Goal: Transaction & Acquisition: Purchase product/service

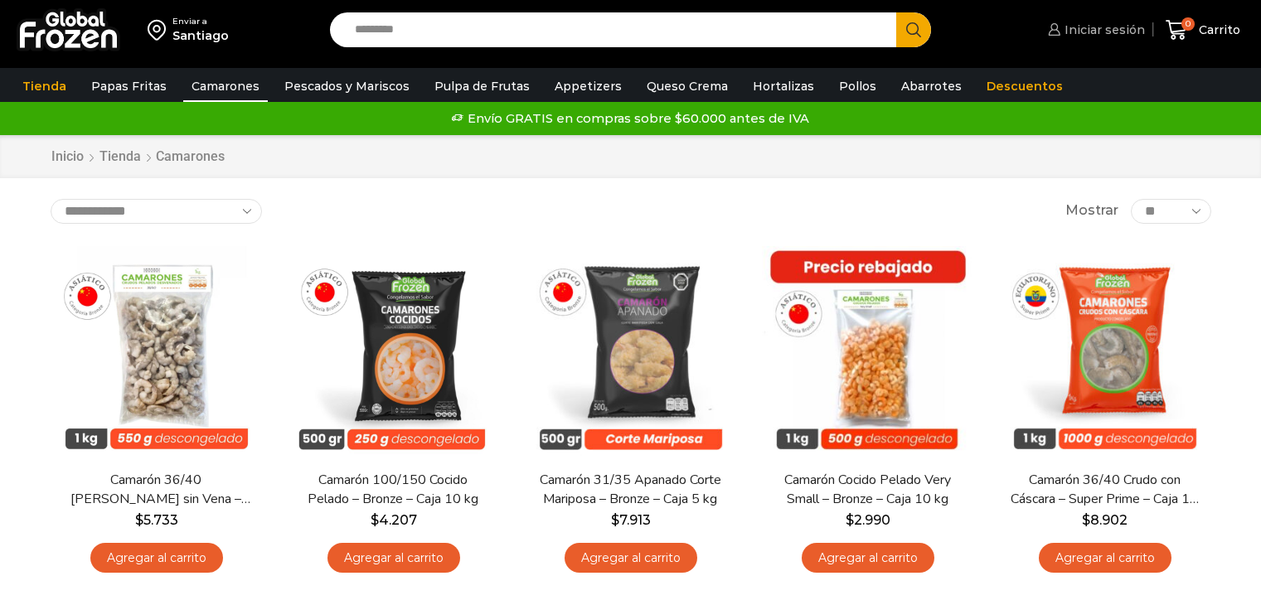
drag, startPoint x: 0, startPoint y: 0, endPoint x: 1127, endPoint y: 27, distance: 1127.6
click at [1127, 27] on span "Iniciar sesión" at bounding box center [1102, 30] width 85 height 17
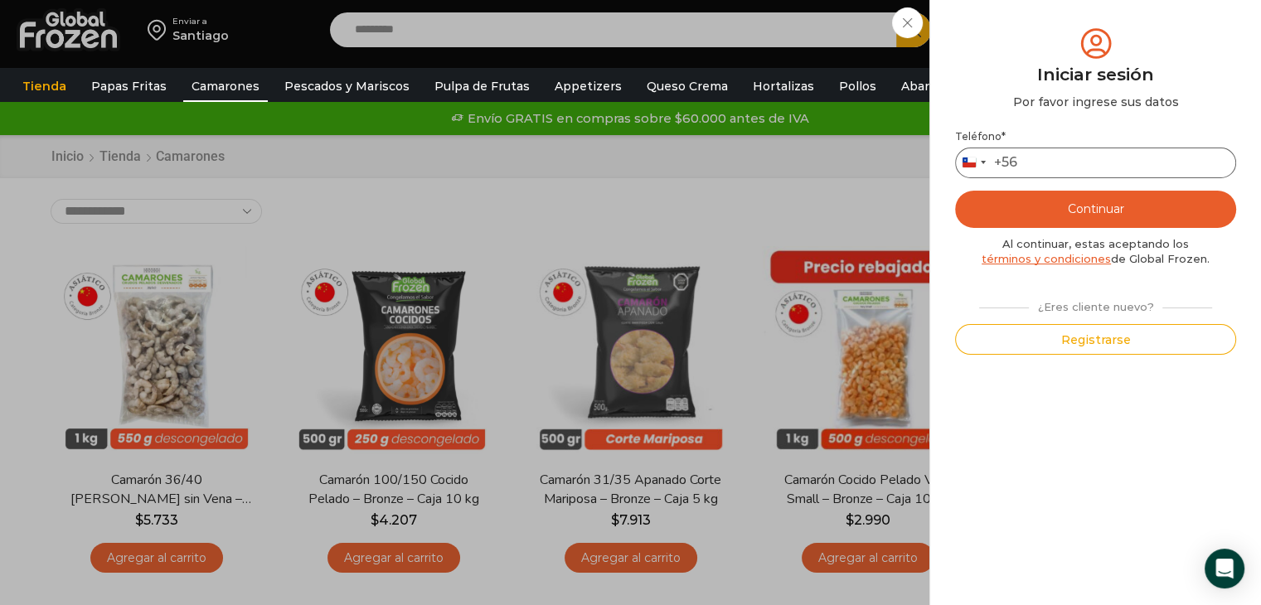
click at [1094, 161] on input "Teléfono *" at bounding box center [1095, 163] width 281 height 31
type input "*********"
click at [1086, 213] on button "Continuar" at bounding box center [1095, 209] width 281 height 37
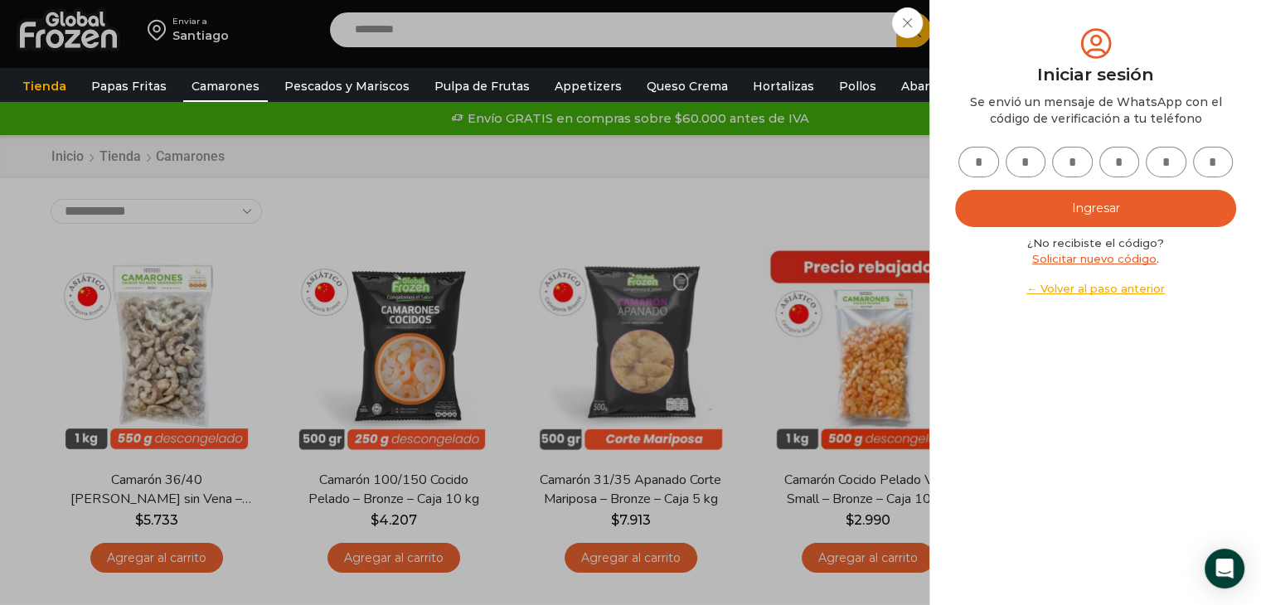
click at [988, 160] on input "text" at bounding box center [978, 162] width 41 height 31
type input "*"
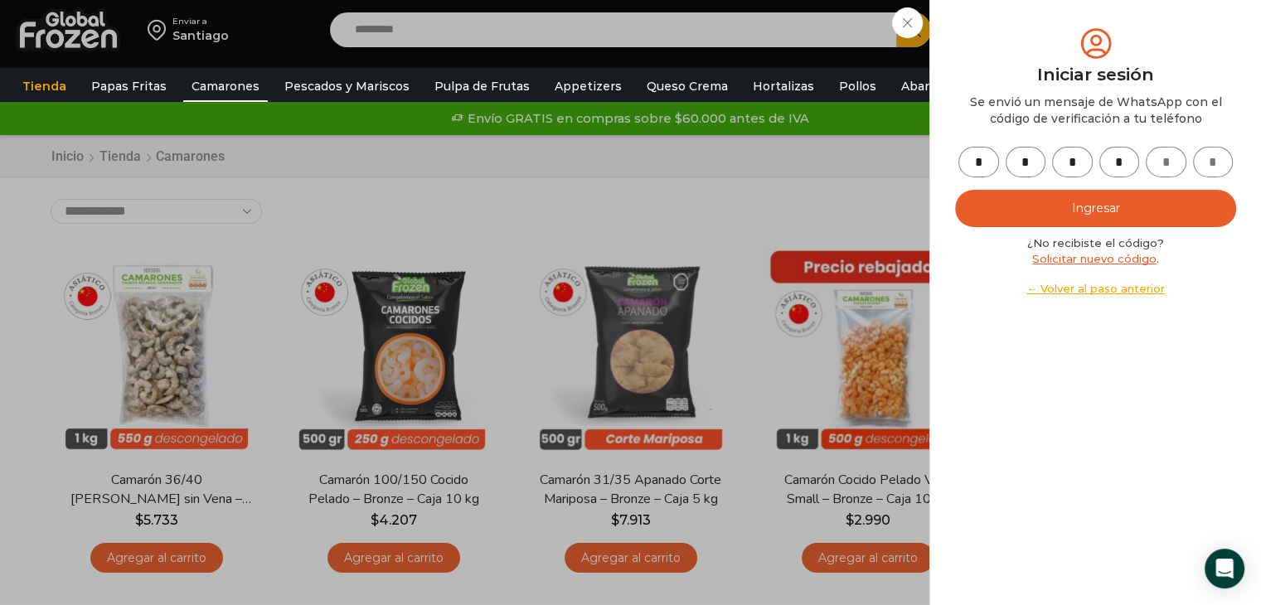
type input "*"
click at [1098, 208] on button "Ingresar" at bounding box center [1095, 208] width 281 height 37
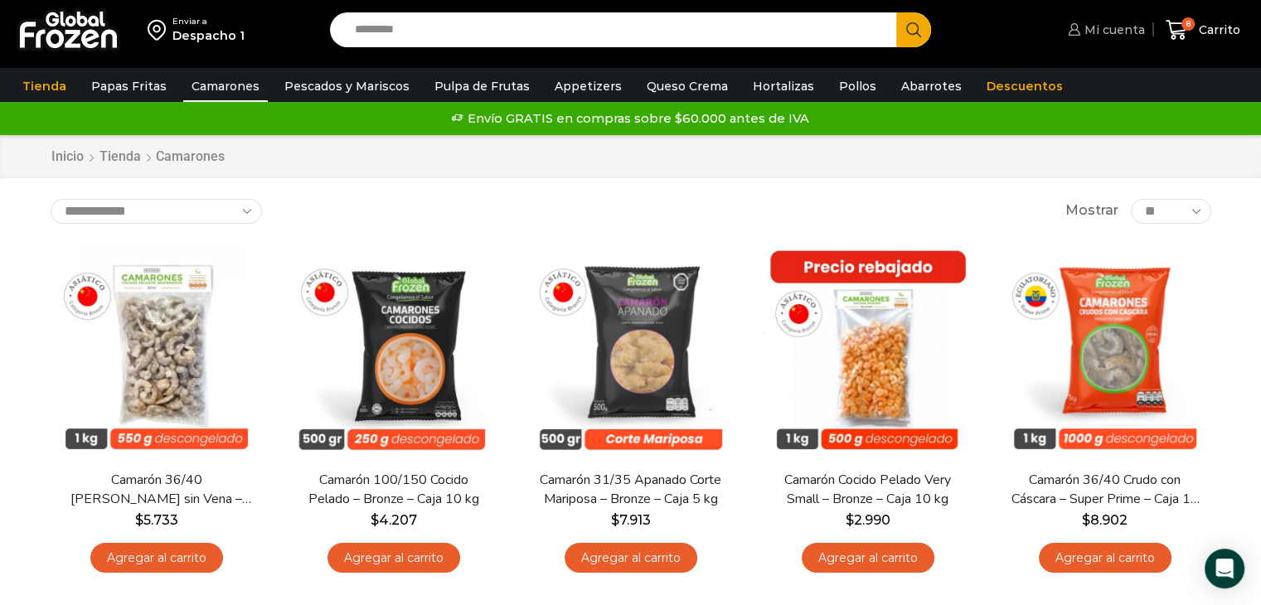
click at [1121, 33] on span "Mi cuenta" at bounding box center [1112, 30] width 65 height 17
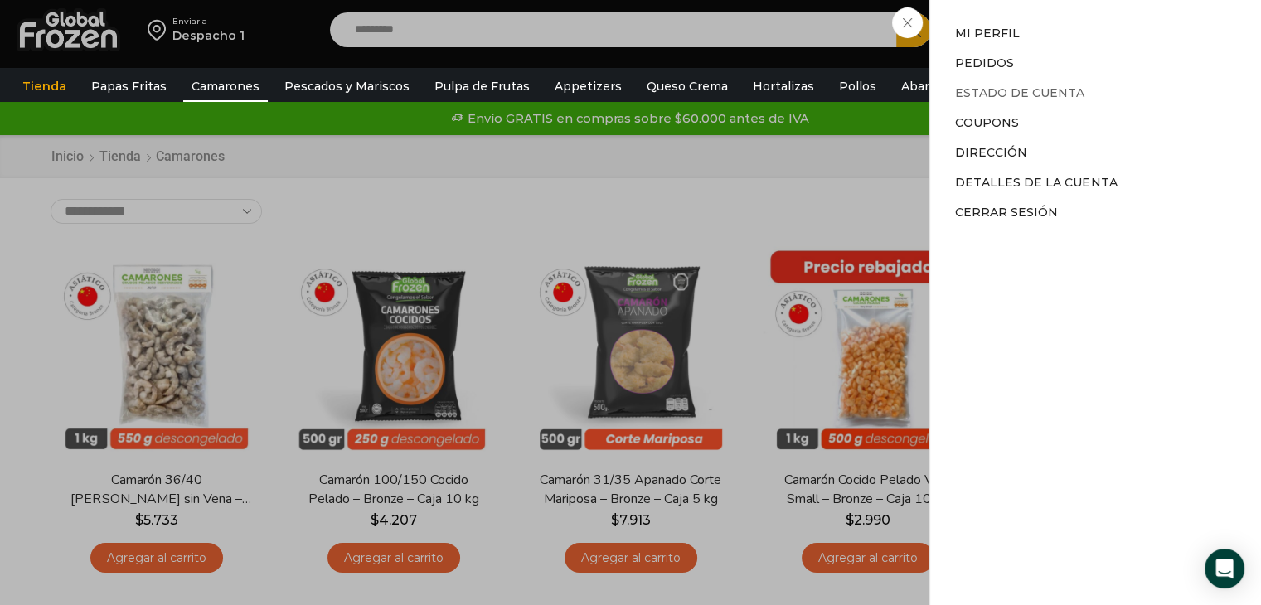
click at [1041, 94] on link "Estado de Cuenta" at bounding box center [1019, 92] width 129 height 15
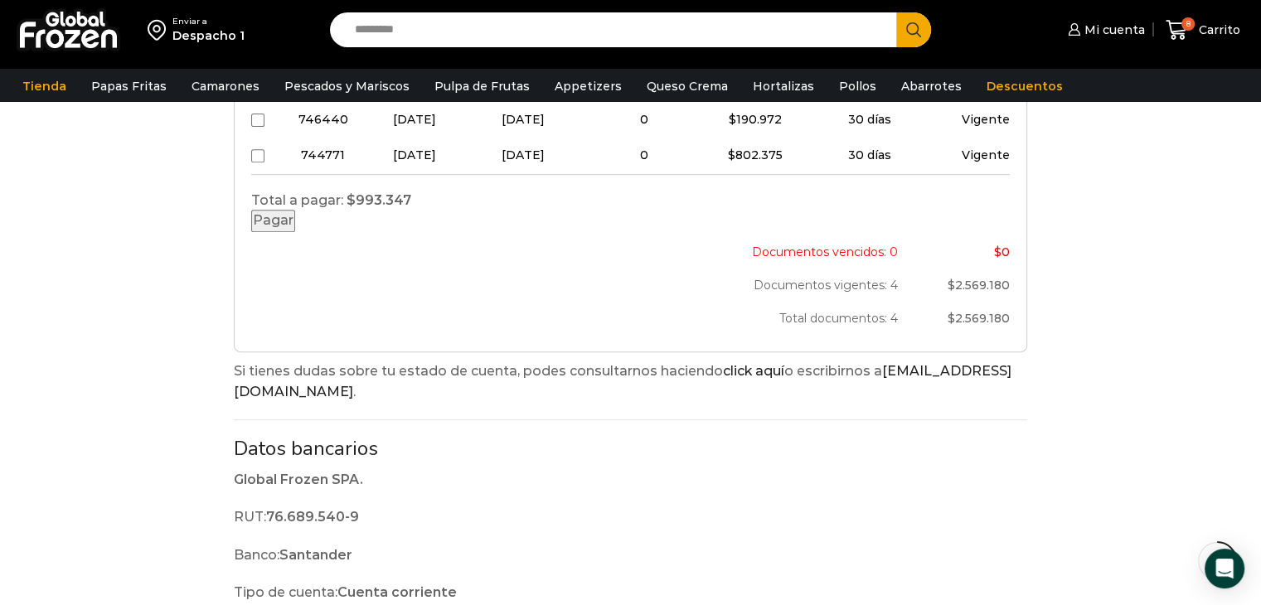
scroll to position [663, 0]
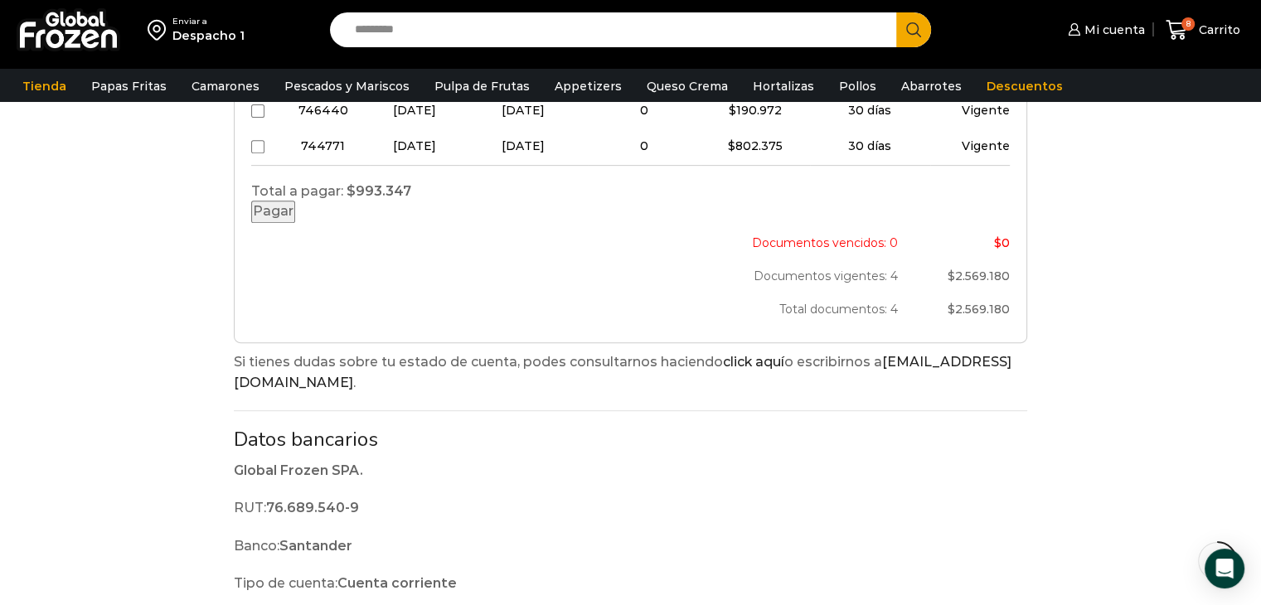
click at [295, 223] on button "Pagar" at bounding box center [273, 212] width 44 height 22
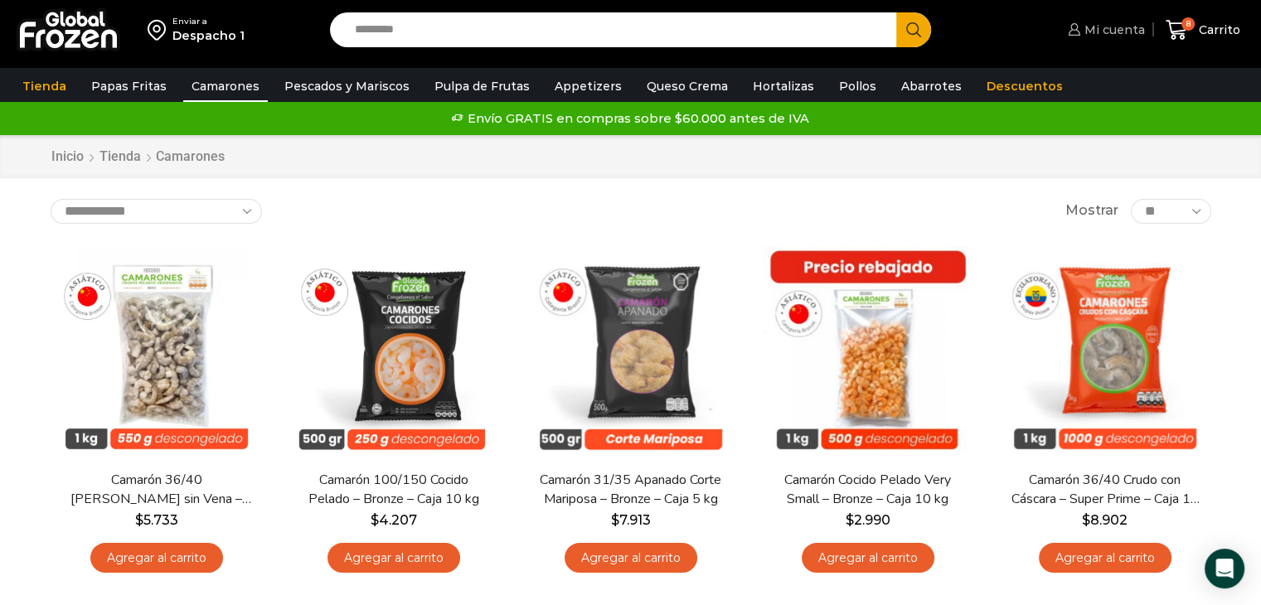
click at [1130, 27] on span "Mi cuenta" at bounding box center [1112, 30] width 65 height 17
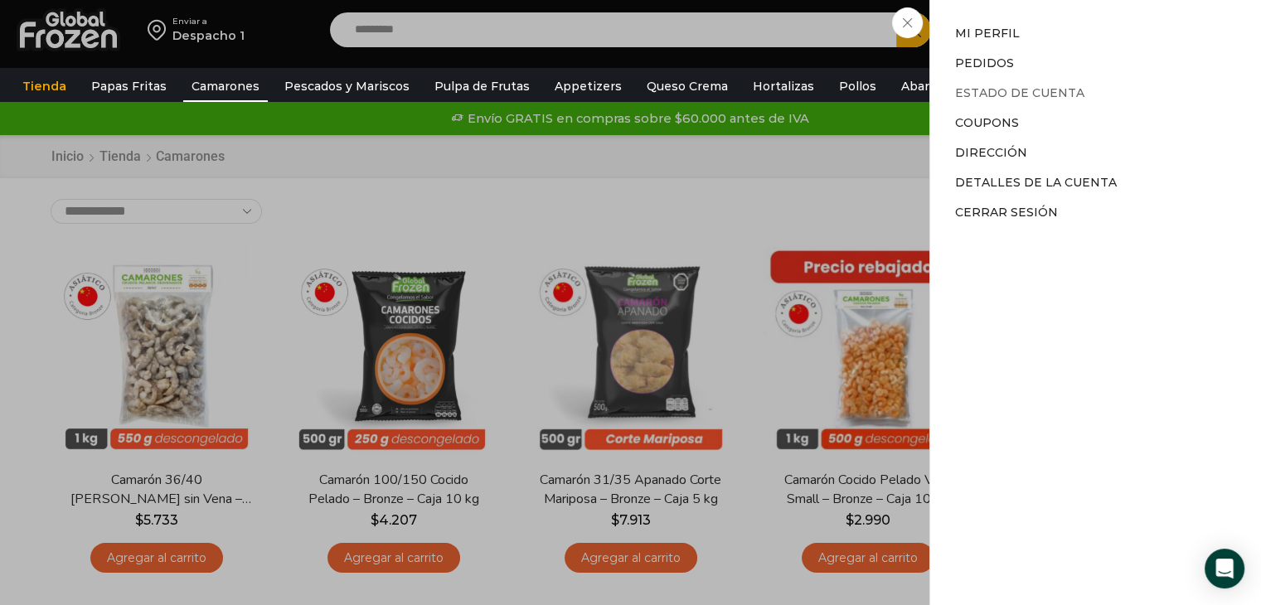
click at [1043, 95] on link "Estado de Cuenta" at bounding box center [1019, 92] width 129 height 15
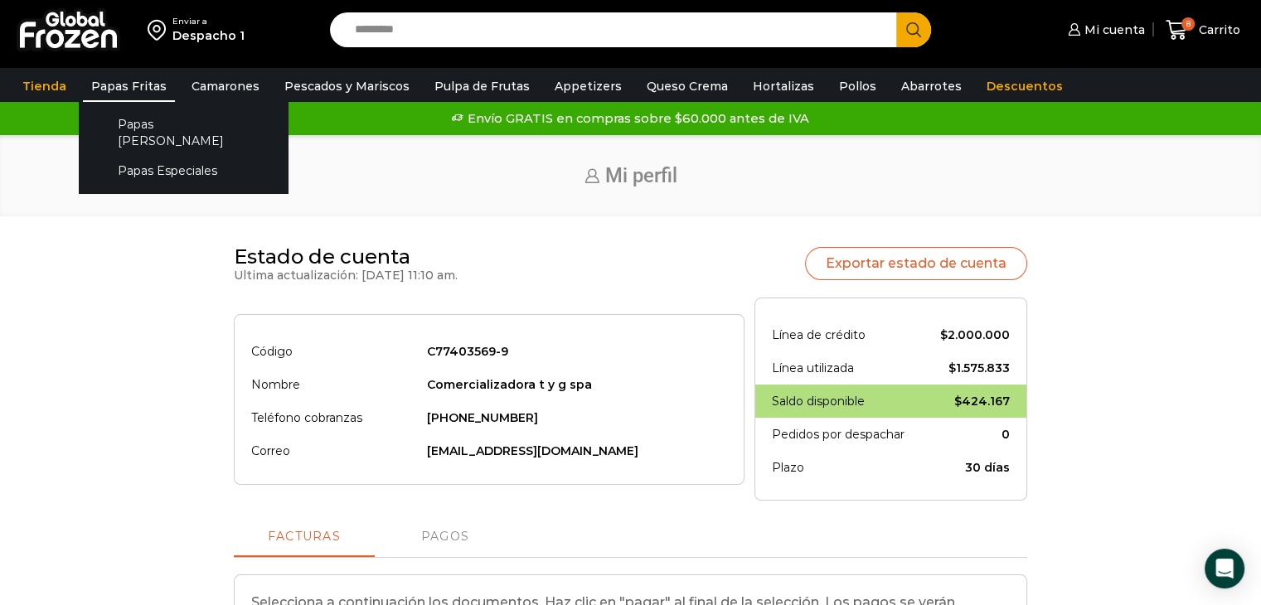
click at [114, 91] on link "Papas Fritas" at bounding box center [129, 85] width 92 height 31
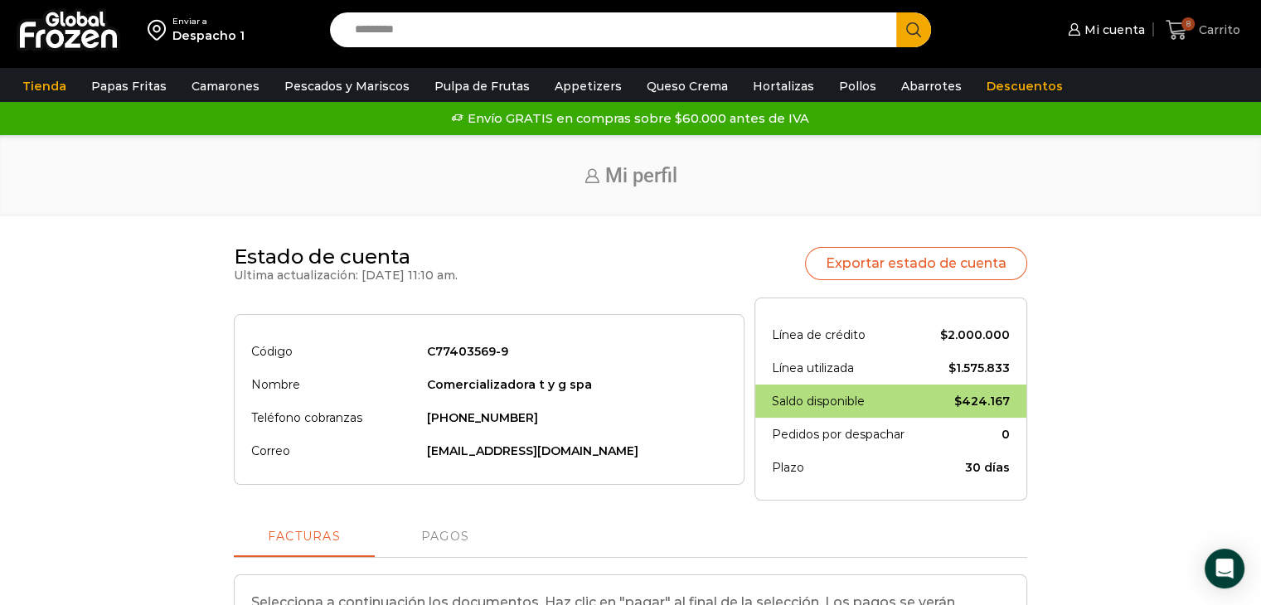
click at [1184, 20] on span "8" at bounding box center [1187, 23] width 13 height 13
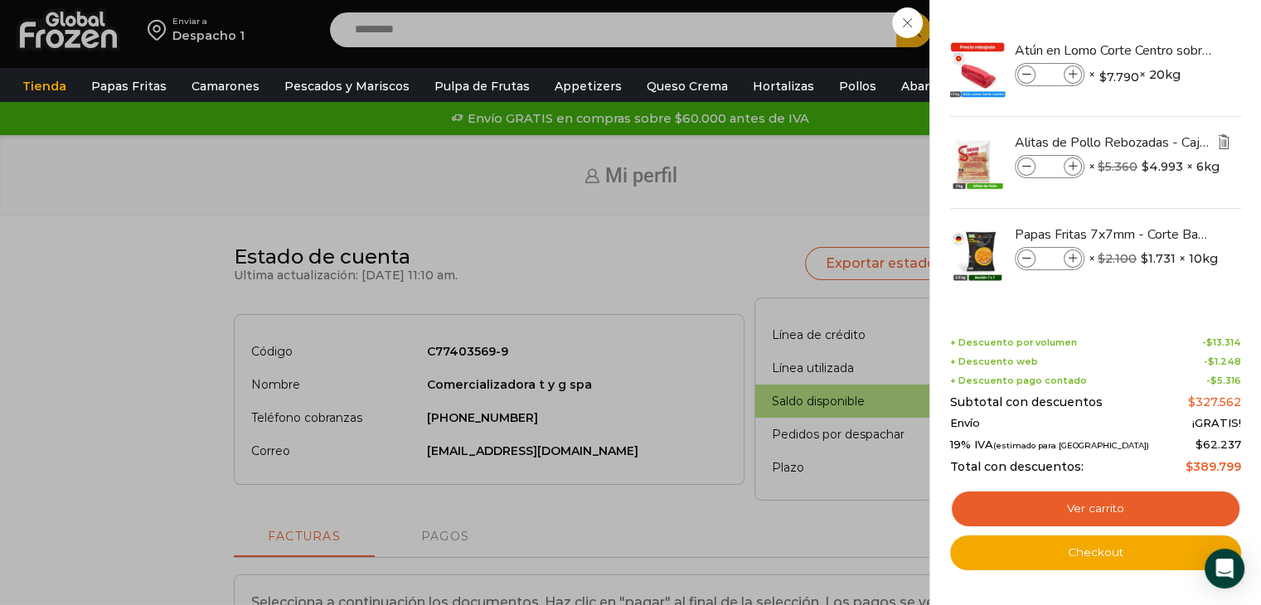
click at [1225, 136] on img "Eliminar Alitas de Pollo Rebozadas - Caja 6 kg del carrito" at bounding box center [1223, 141] width 15 height 15
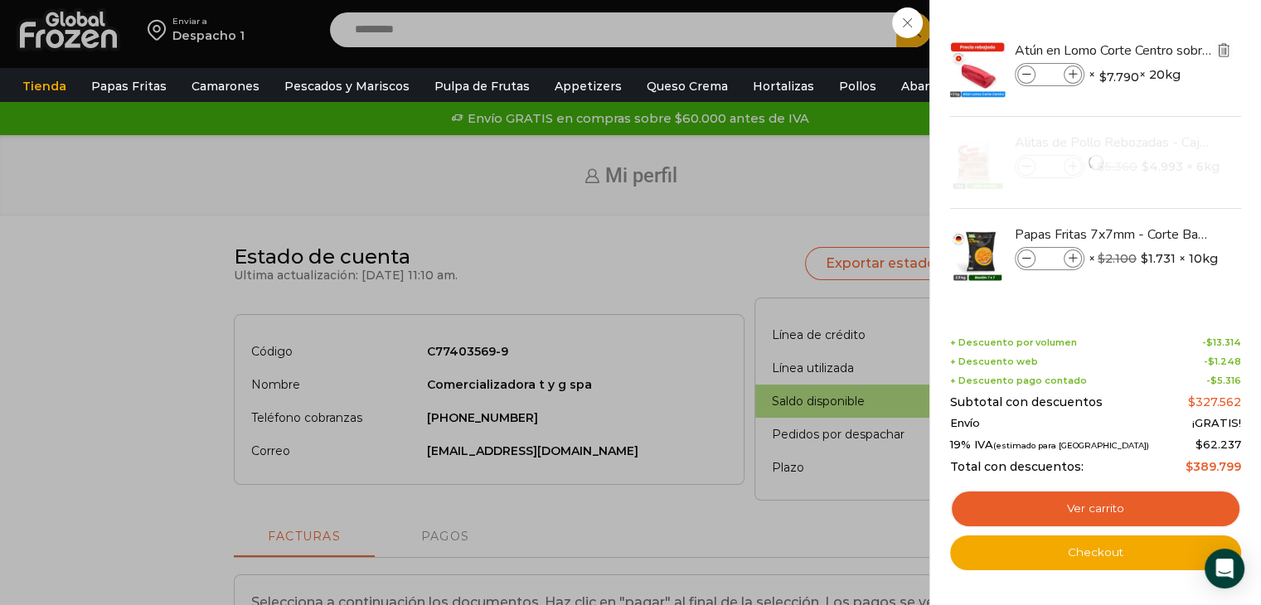
click at [1226, 54] on img "Eliminar Atún en Lomo Corte Centro sobre 2 kg - Caja 20 kg del carrito" at bounding box center [1223, 49] width 15 height 15
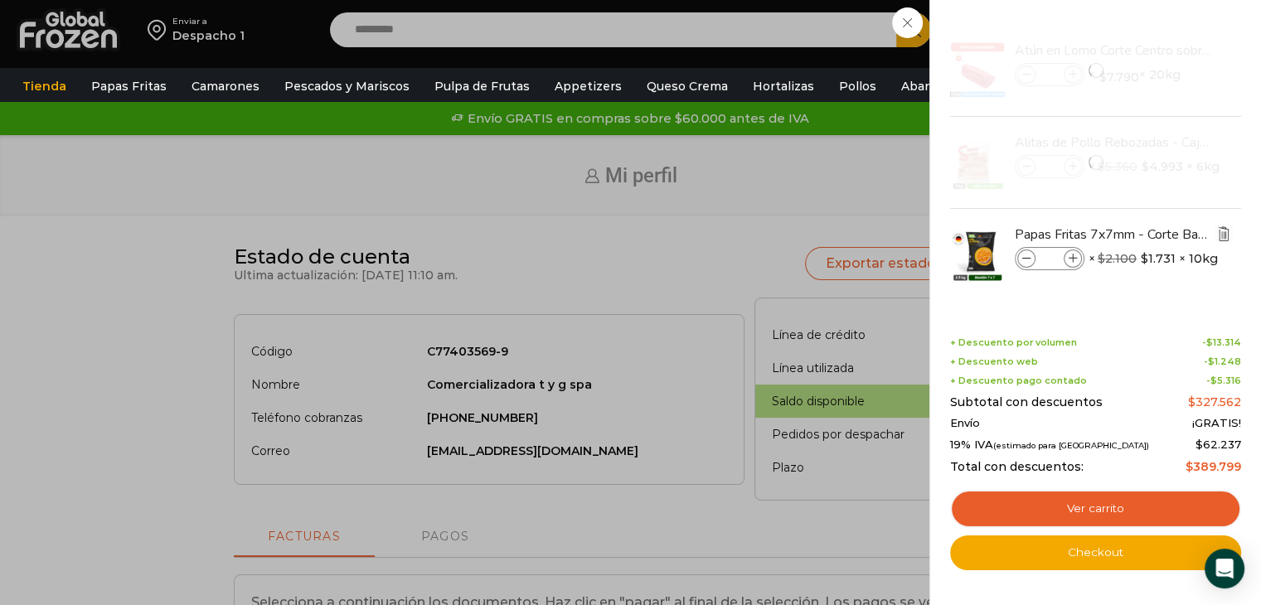
click at [1219, 233] on img "Eliminar Papas Fritas 7x7mm - Corte Bastón - Caja 10 kg del carrito" at bounding box center [1223, 233] width 15 height 15
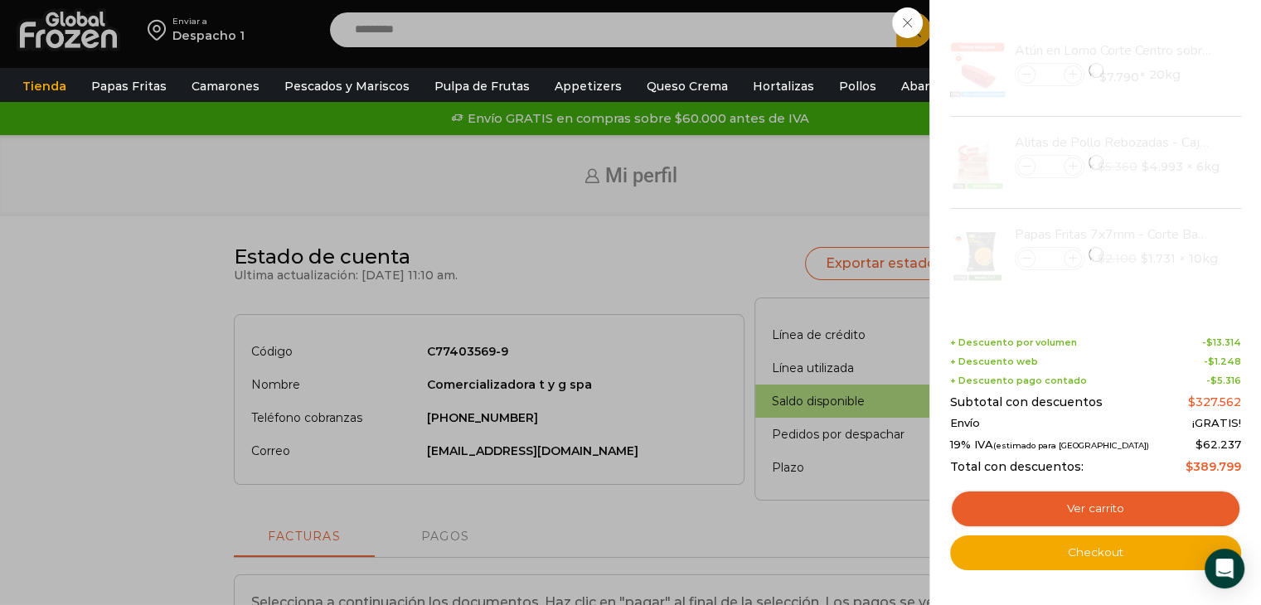
click at [1161, 21] on div "8 Carrito 8 8 Shopping Cart * $" at bounding box center [1202, 30] width 83 height 39
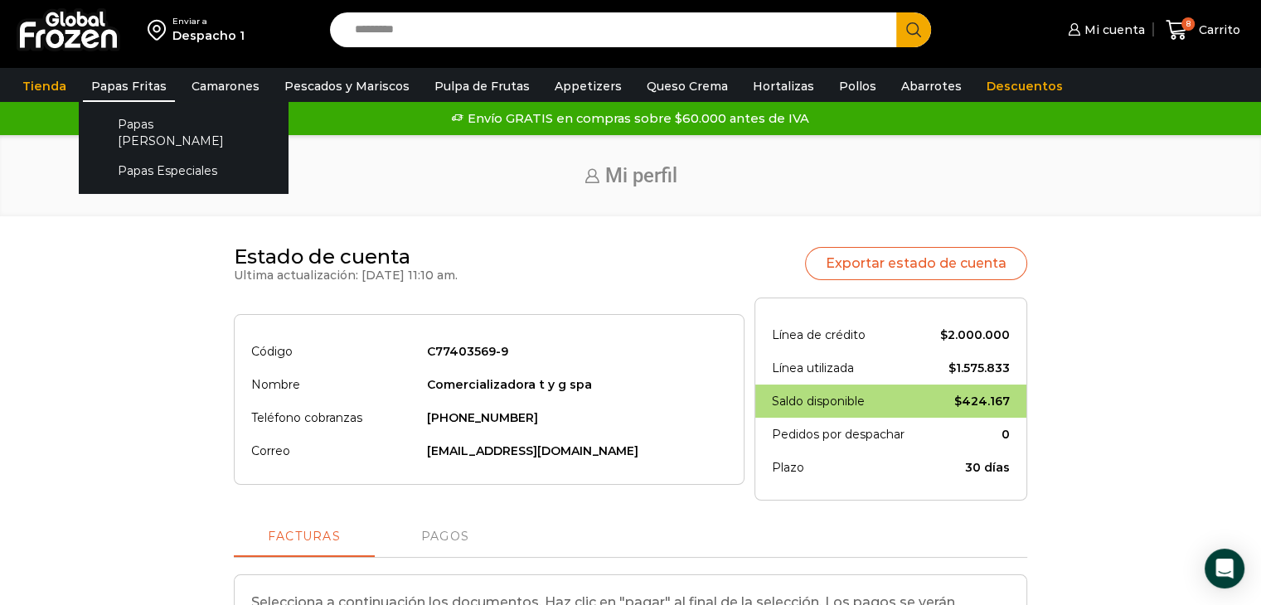
click at [111, 91] on link "Papas Fritas" at bounding box center [129, 85] width 92 height 31
click at [124, 85] on link "Papas Fritas" at bounding box center [129, 85] width 92 height 31
click at [132, 128] on link "Papas [PERSON_NAME]" at bounding box center [183, 132] width 176 height 47
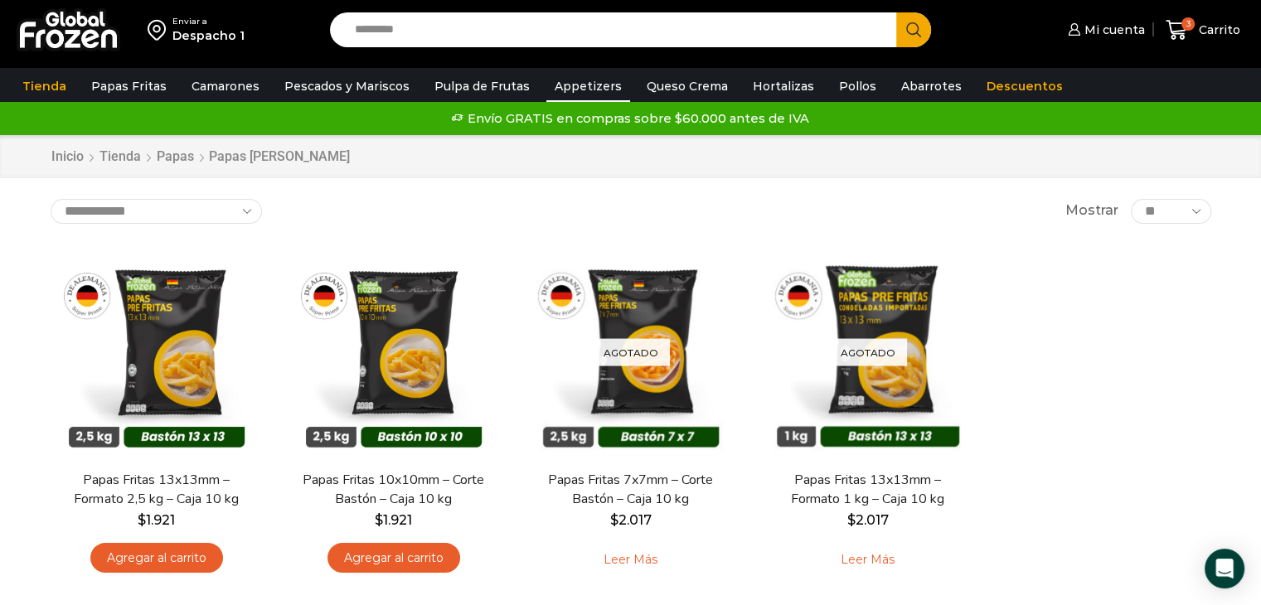
click at [588, 90] on link "Appetizers" at bounding box center [588, 85] width 84 height 31
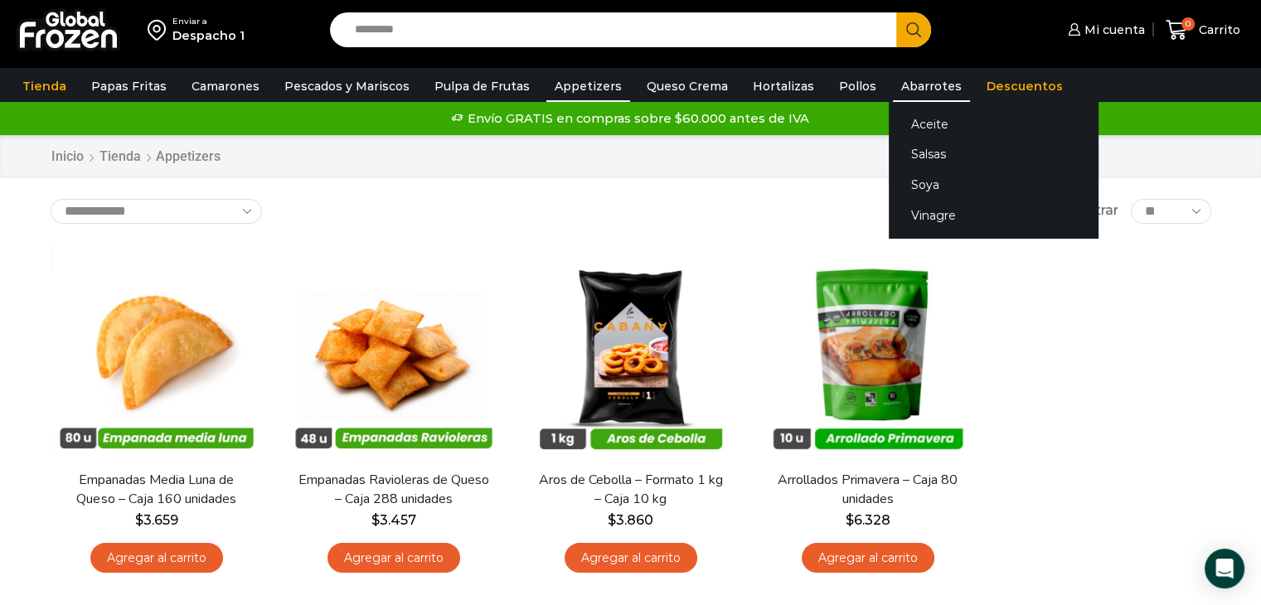
click at [895, 84] on link "Abarrotes" at bounding box center [931, 85] width 77 height 31
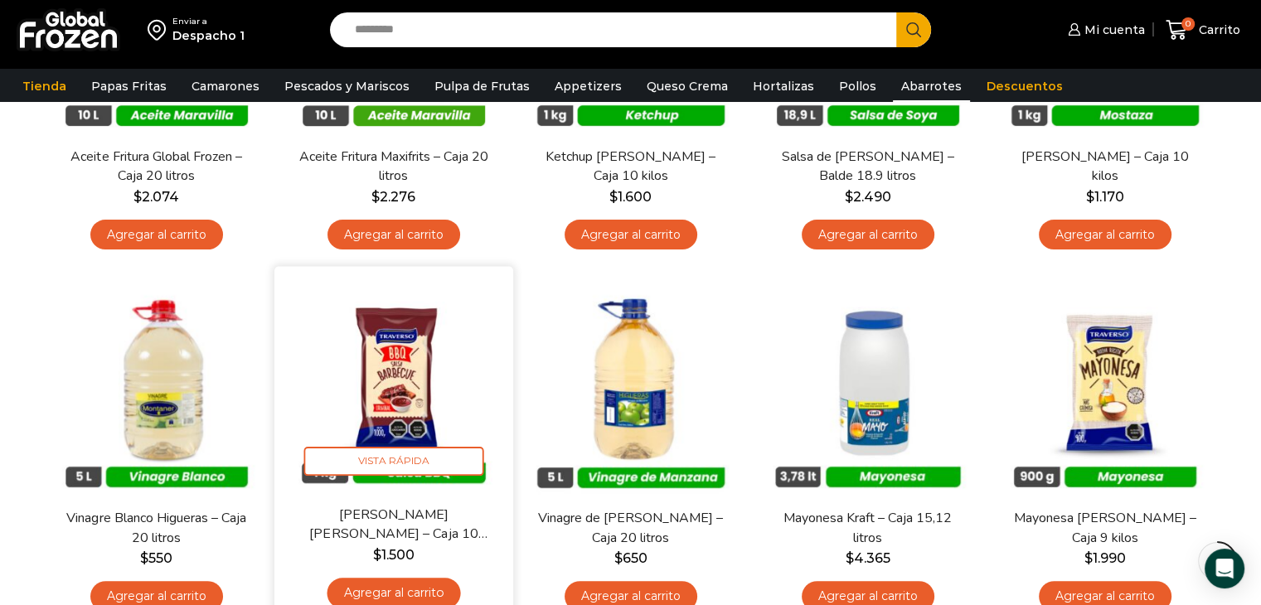
scroll to position [497, 0]
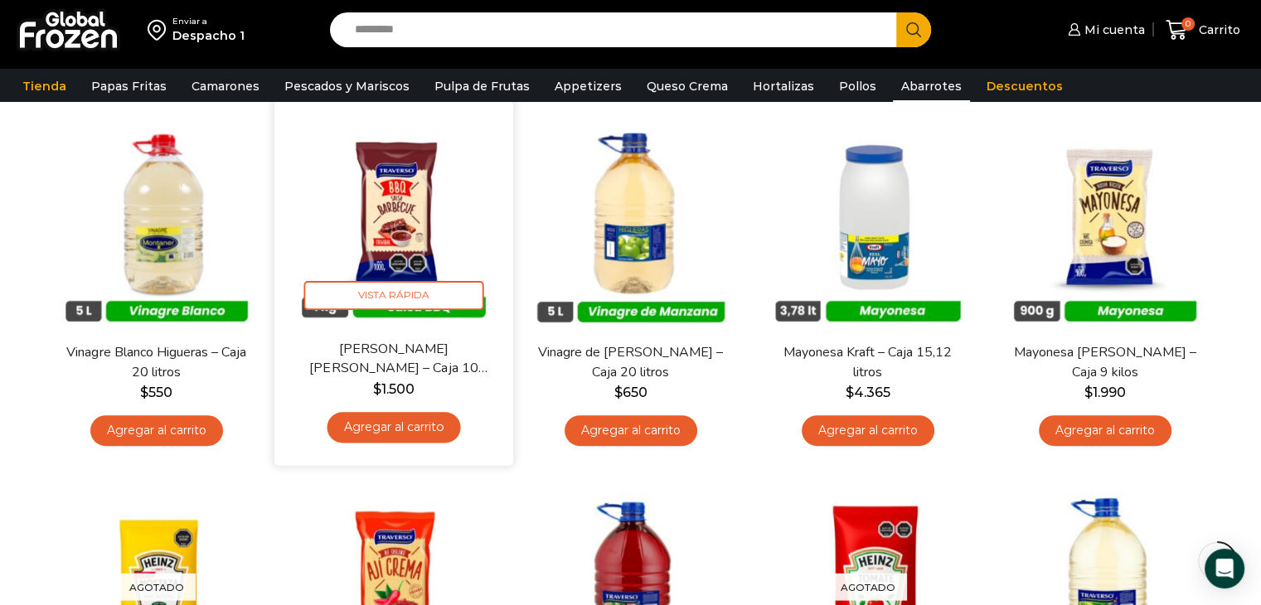
click at [401, 427] on link "Agregar al carrito" at bounding box center [393, 427] width 133 height 31
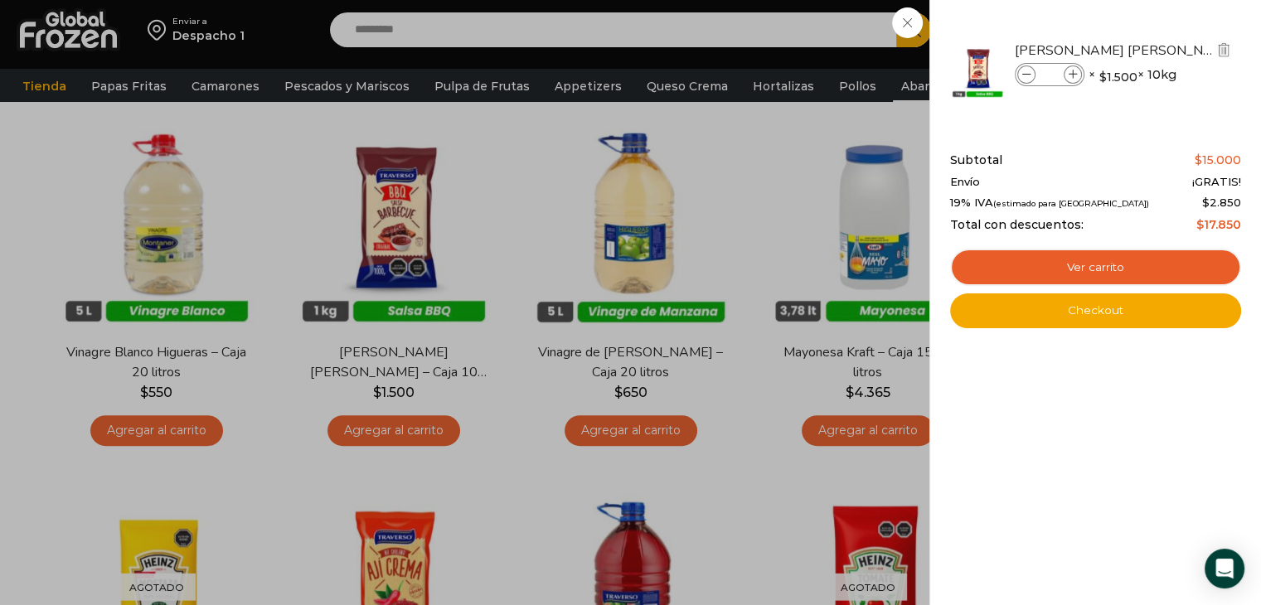
click at [1075, 72] on span at bounding box center [1072, 74] width 18 height 18
type input "*"
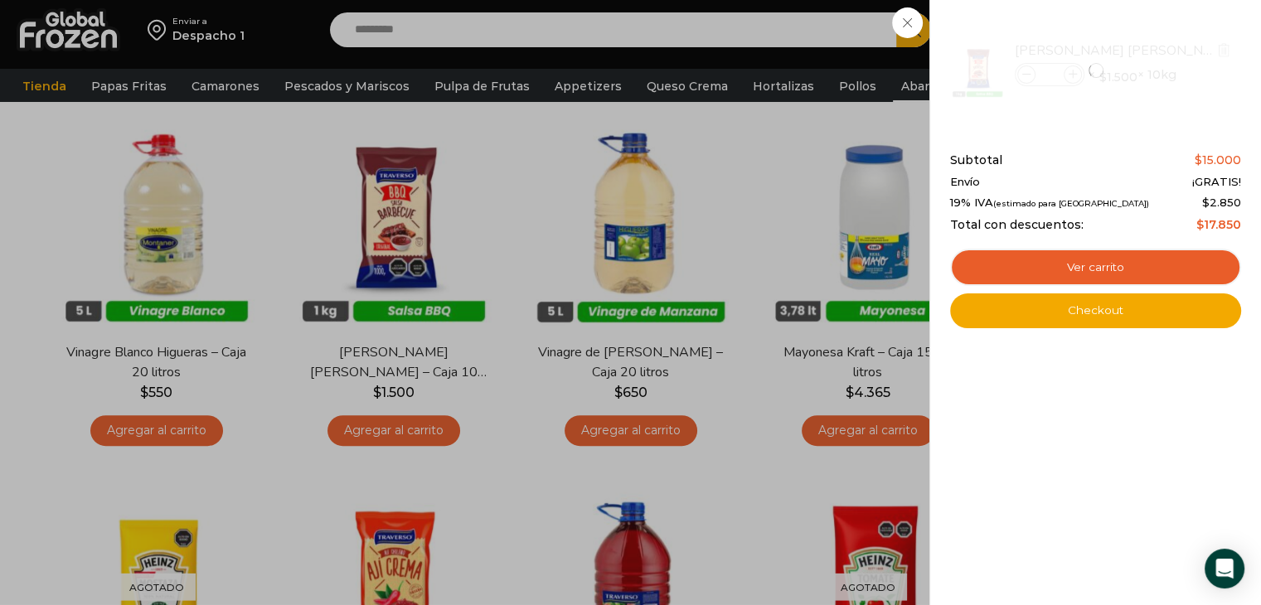
click at [1075, 72] on div at bounding box center [1095, 70] width 294 height 91
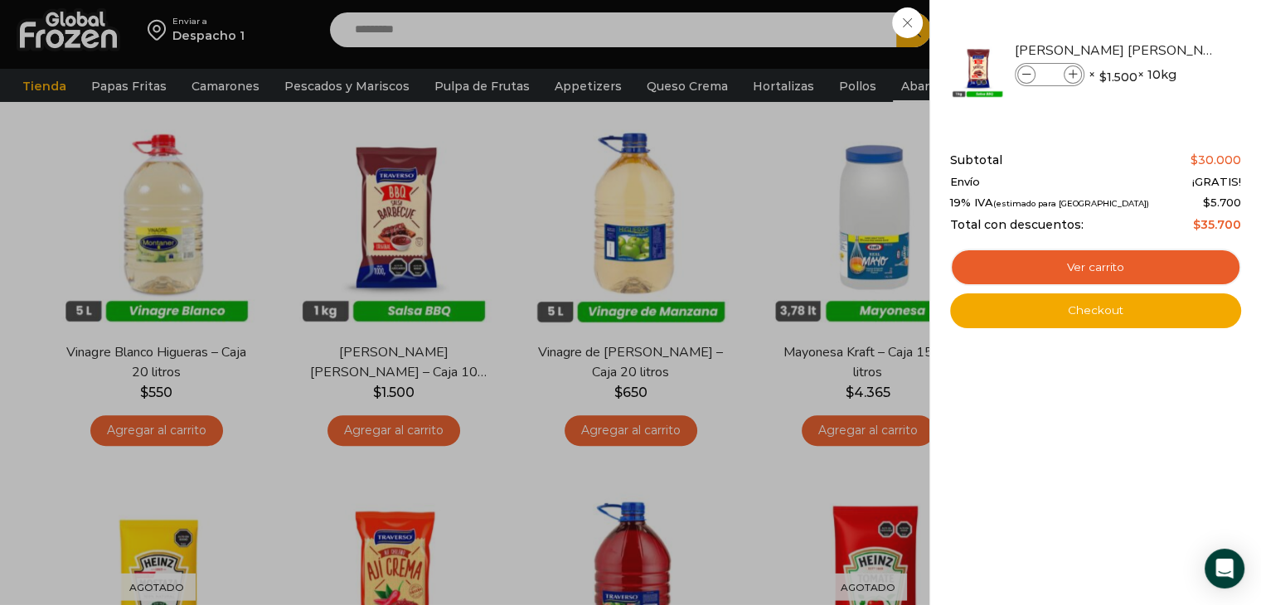
click at [1075, 75] on icon at bounding box center [1072, 74] width 9 height 9
type input "*"
click at [1026, 74] on icon at bounding box center [1026, 74] width 9 height 9
type input "*"
click at [1161, 28] on div "2 Carrito 2 2 Shopping Cart" at bounding box center [1202, 30] width 83 height 39
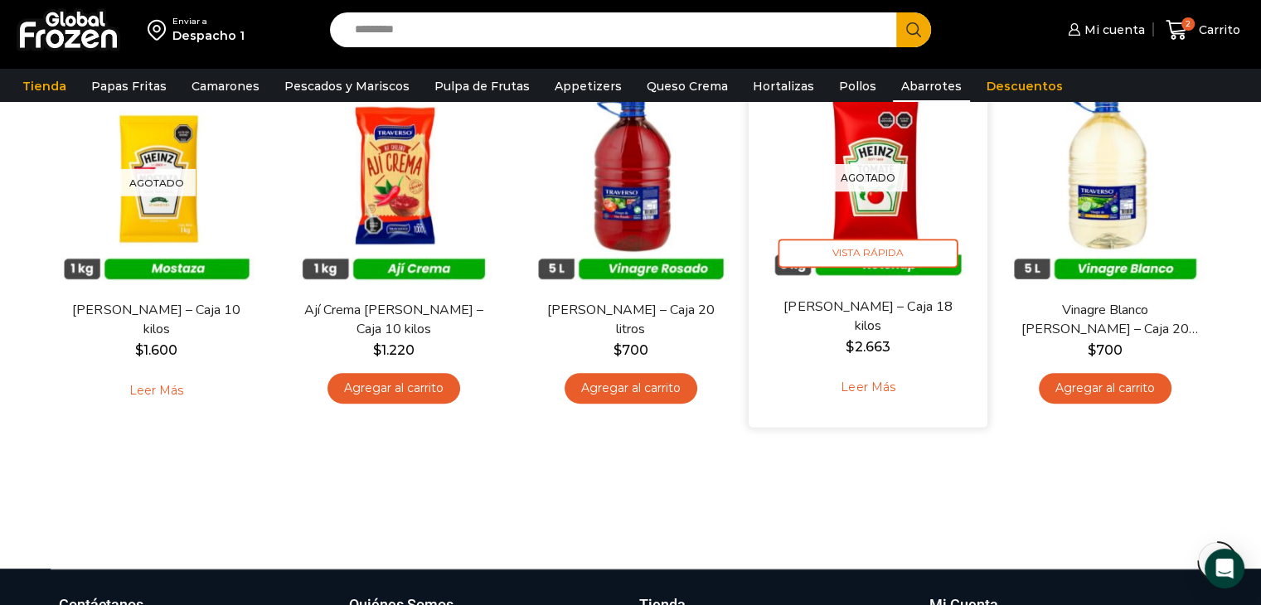
scroll to position [912, 0]
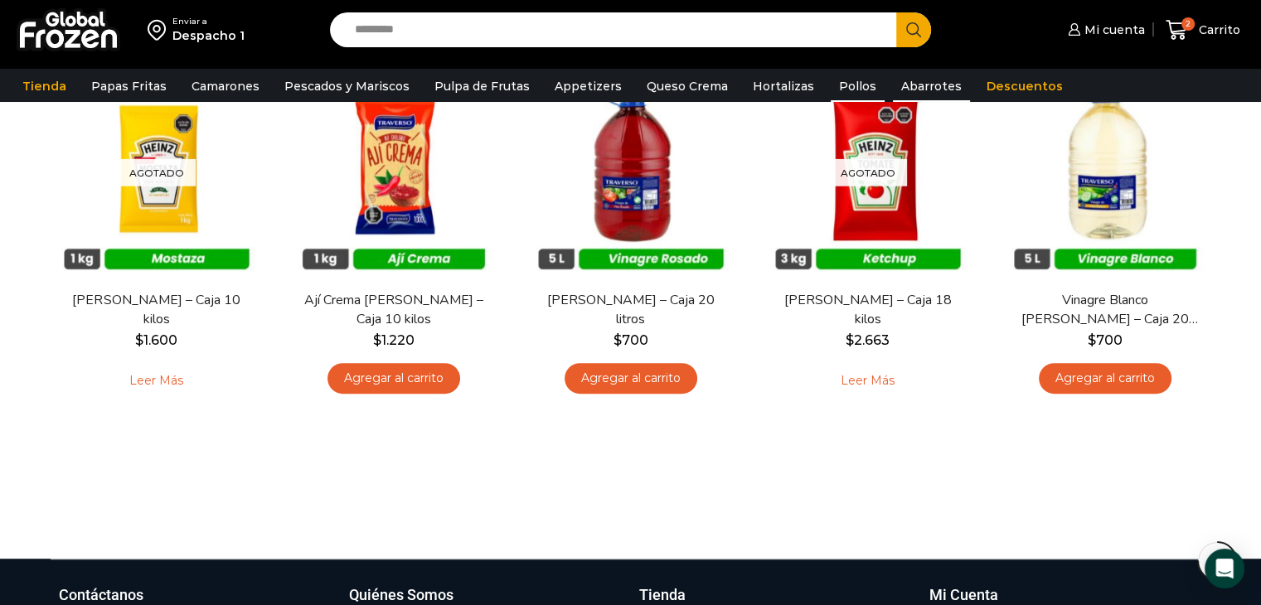
click at [831, 85] on link "Pollos" at bounding box center [858, 85] width 54 height 31
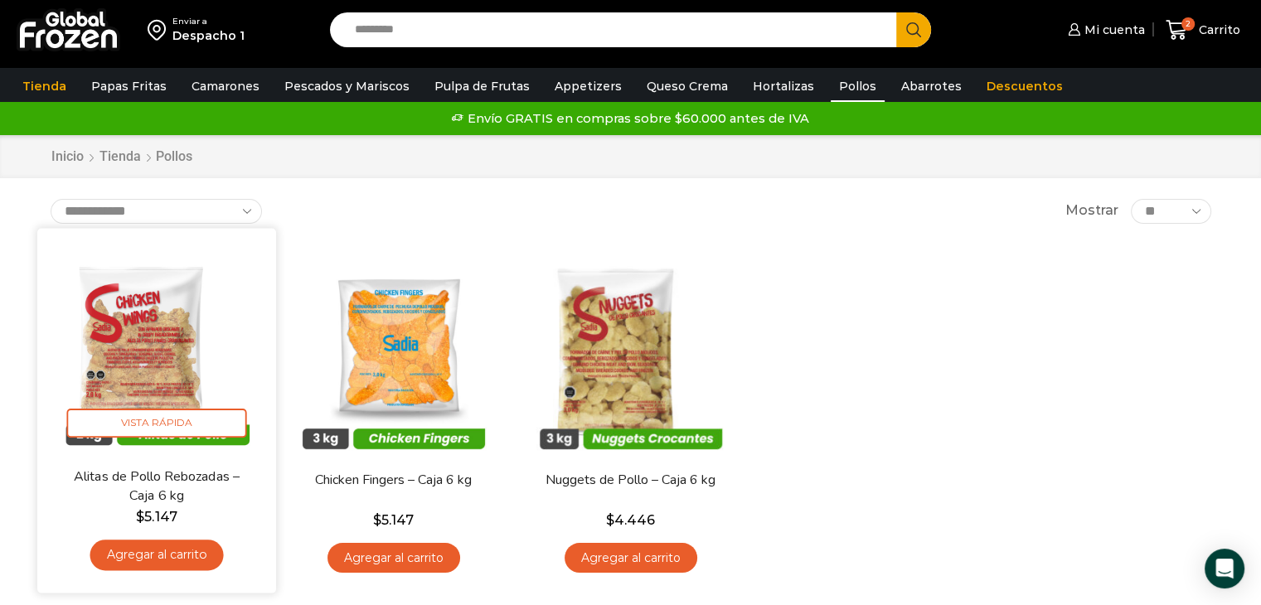
click at [159, 377] on img at bounding box center [157, 347] width 214 height 214
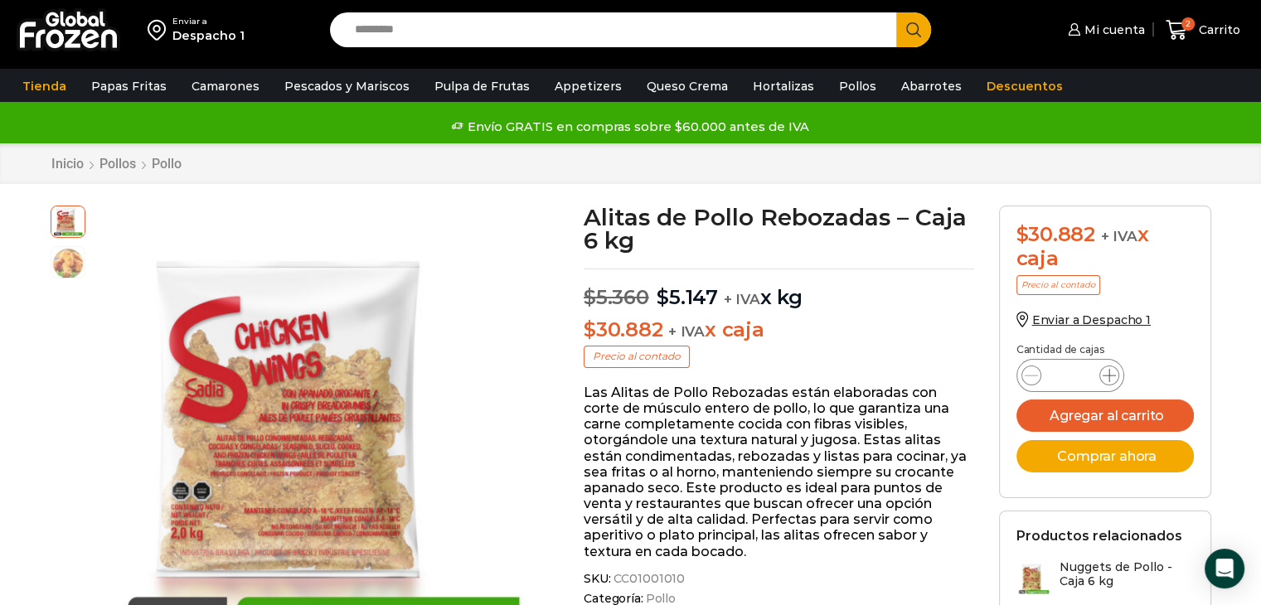
click at [1112, 371] on icon at bounding box center [1108, 375] width 13 height 13
click at [1112, 370] on icon at bounding box center [1108, 375] width 13 height 13
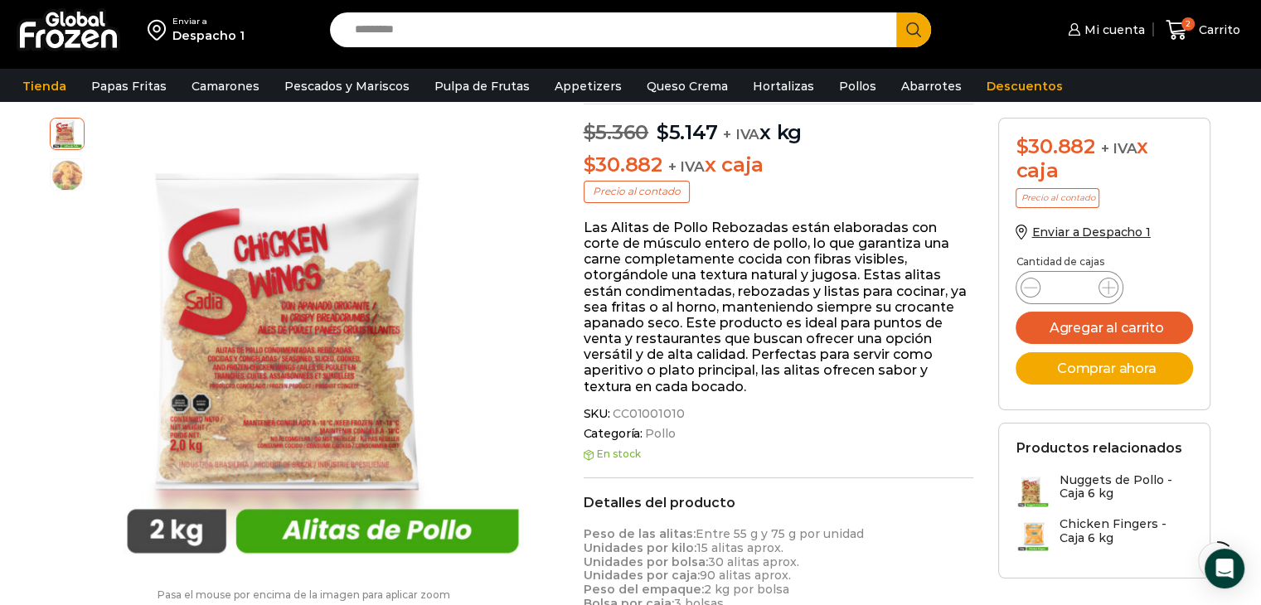
scroll to position [166, 0]
click at [1109, 269] on div "Cantidad de cajas" at bounding box center [1103, 264] width 177 height 16
click at [1112, 288] on icon at bounding box center [1108, 287] width 13 height 13
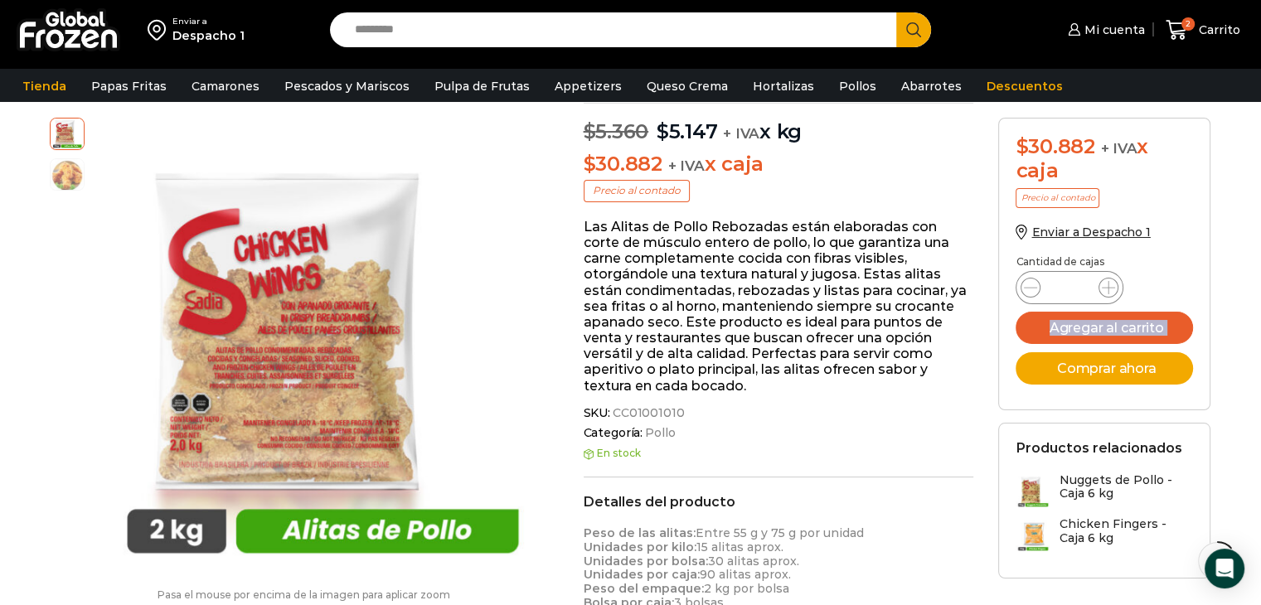
click at [1204, 268] on form "$ 30.882 + IVA x caja Precio al contado Enviar a Despacho 1 Cantidad de cajas A…" at bounding box center [1104, 264] width 212 height 293
click at [1025, 291] on icon at bounding box center [1030, 287] width 13 height 13
click at [1026, 283] on icon at bounding box center [1030, 287] width 13 height 13
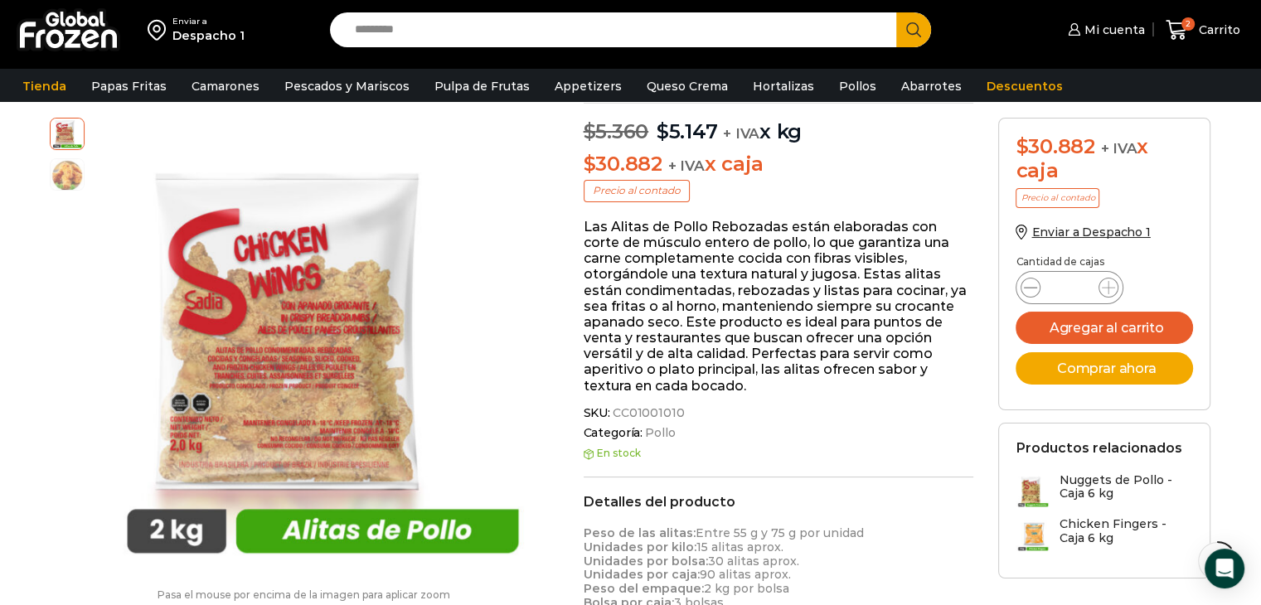
click at [1026, 283] on icon at bounding box center [1030, 287] width 13 height 13
type input "*"
click at [1026, 283] on icon at bounding box center [1030, 287] width 13 height 13
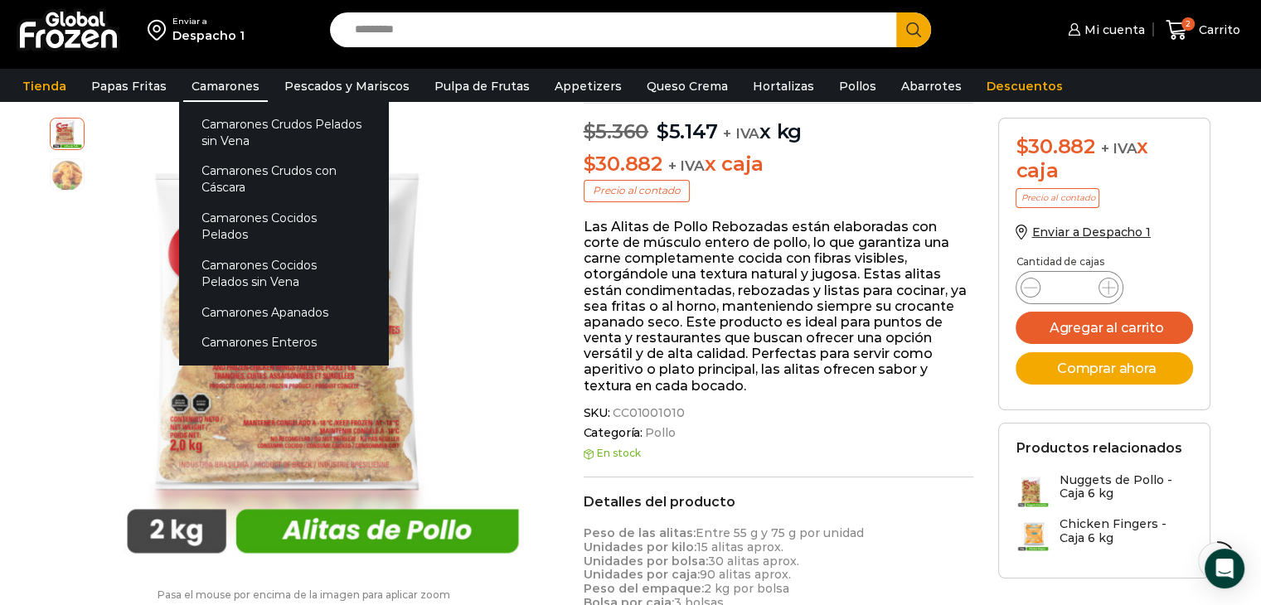
click at [212, 90] on link "Camarones" at bounding box center [225, 85] width 85 height 31
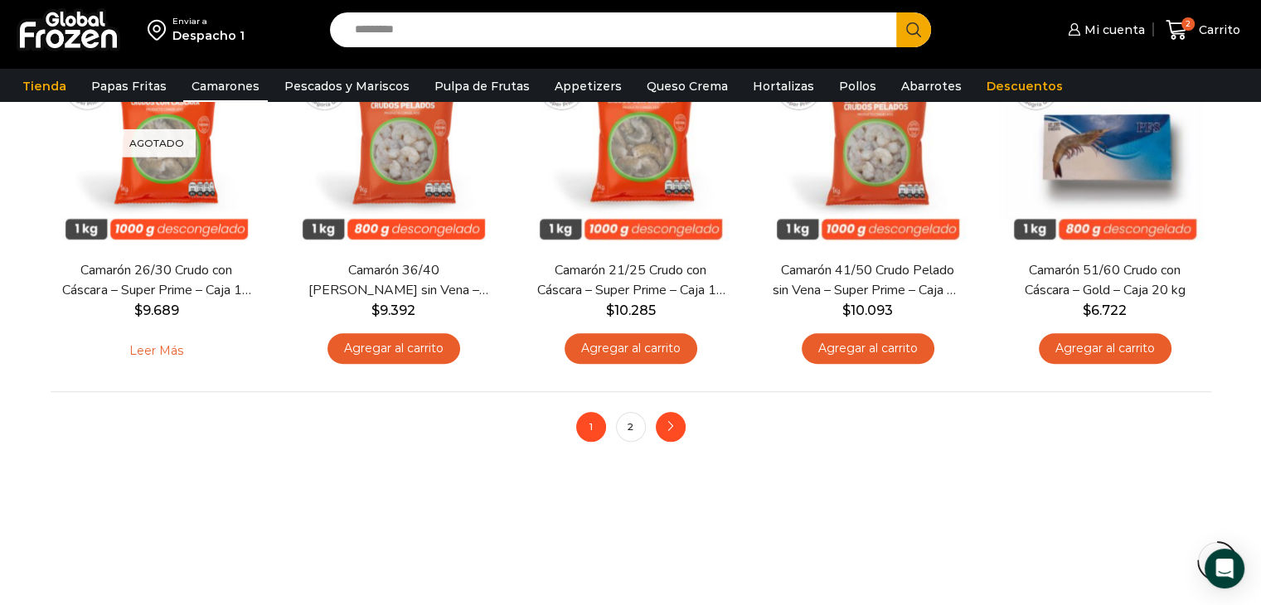
scroll to position [1326, 0]
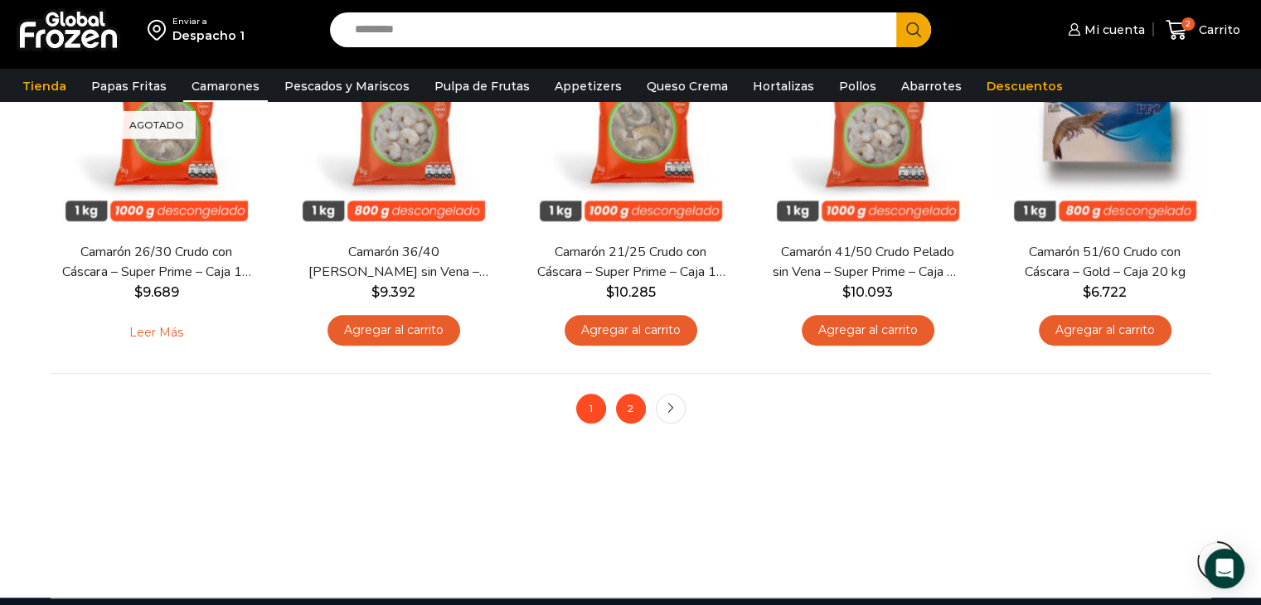
click at [635, 418] on link "2" at bounding box center [631, 409] width 30 height 30
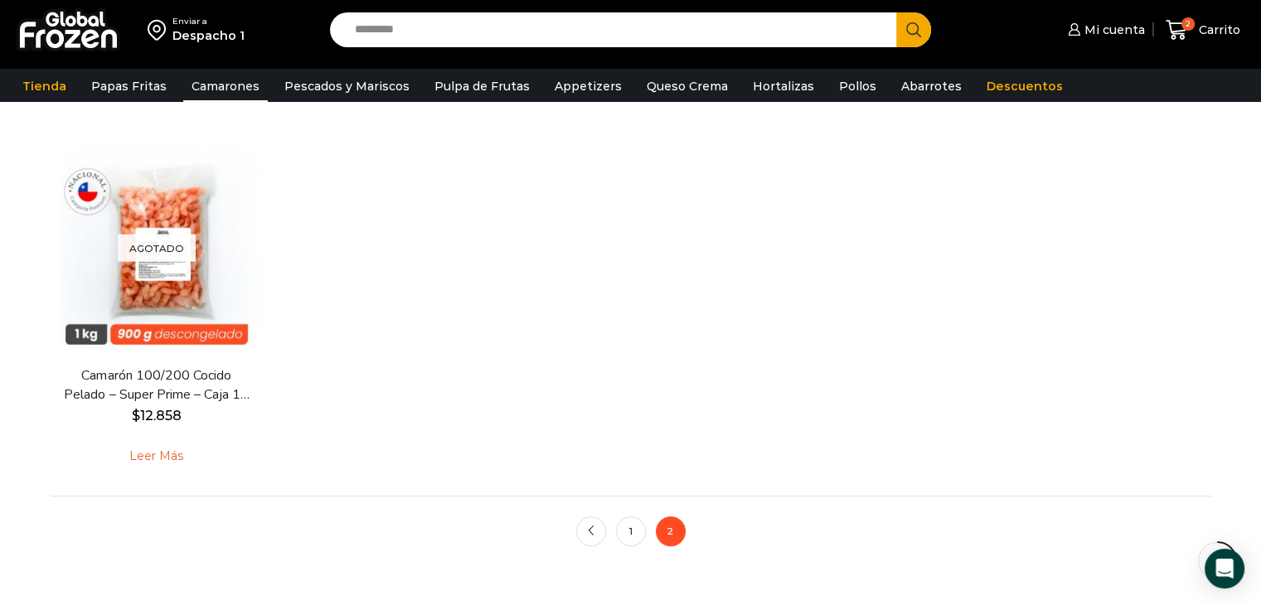
scroll to position [497, 0]
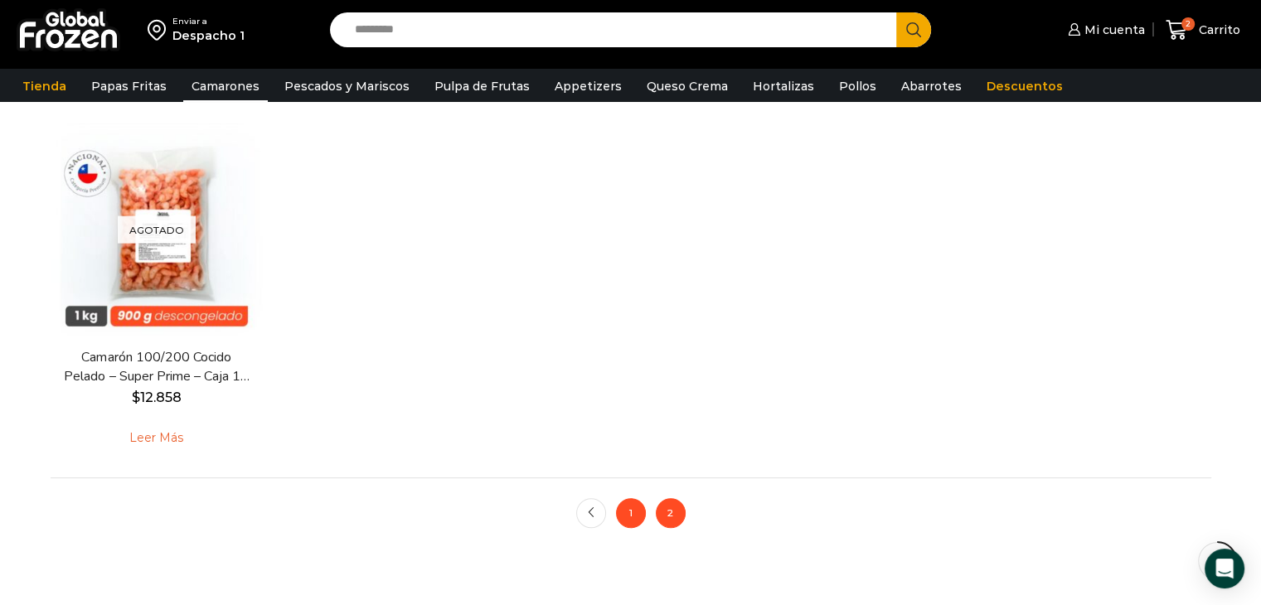
click at [617, 513] on link "1" at bounding box center [631, 513] width 30 height 30
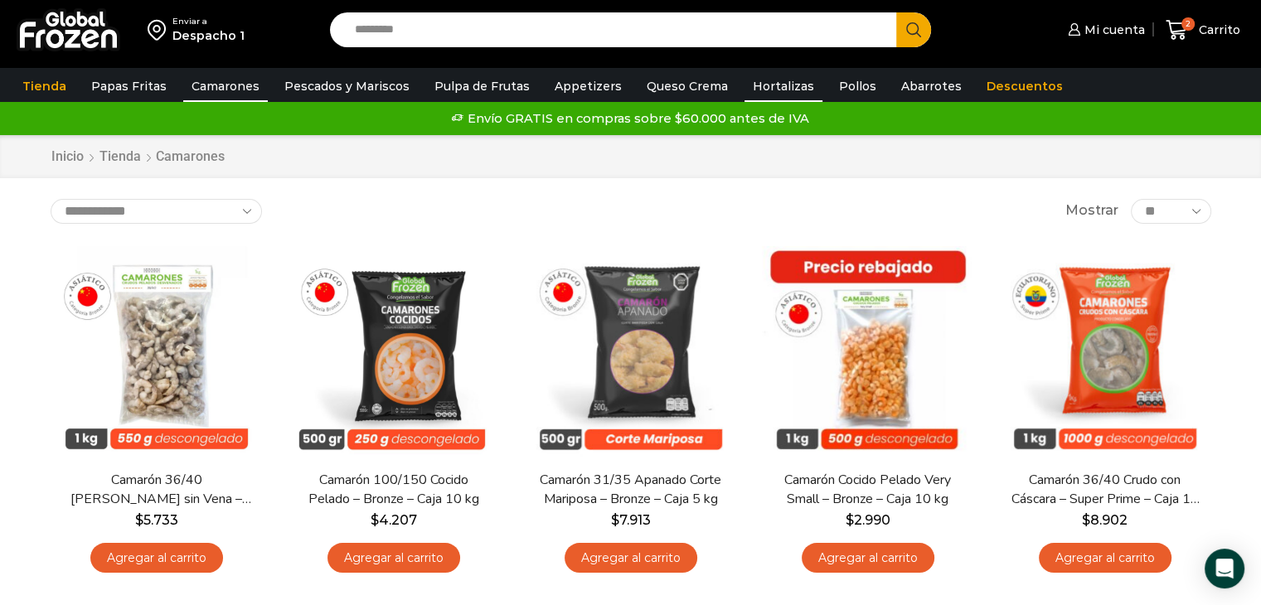
click at [773, 84] on link "Hortalizas" at bounding box center [783, 85] width 78 height 31
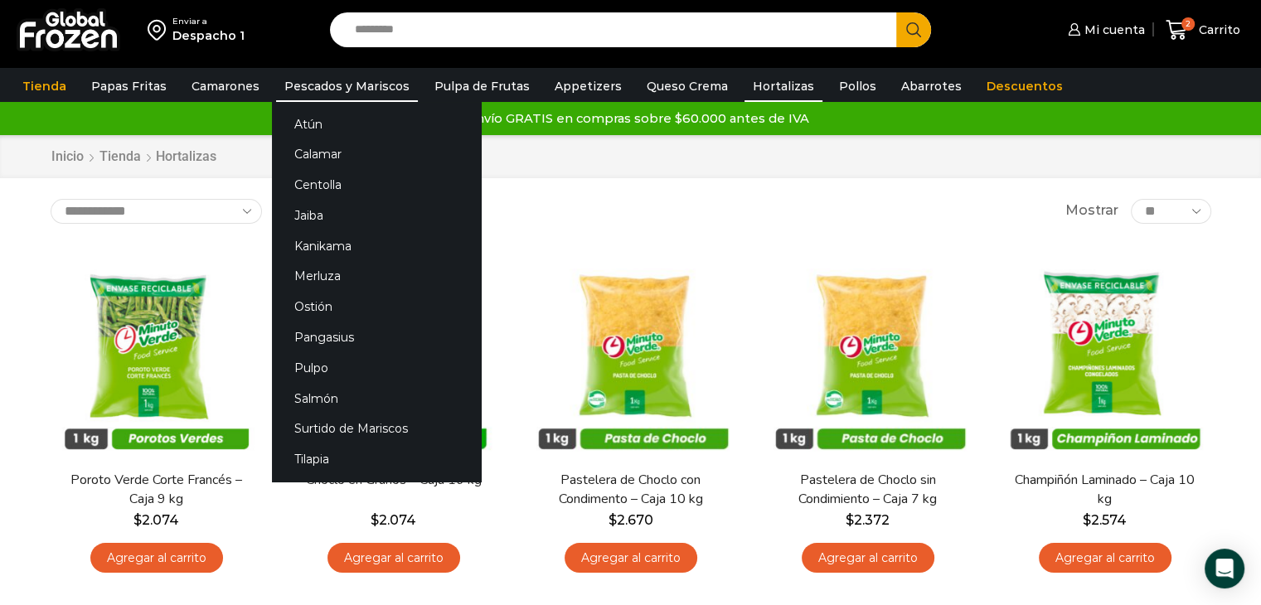
click at [310, 93] on link "Pescados y Mariscos" at bounding box center [347, 85] width 142 height 31
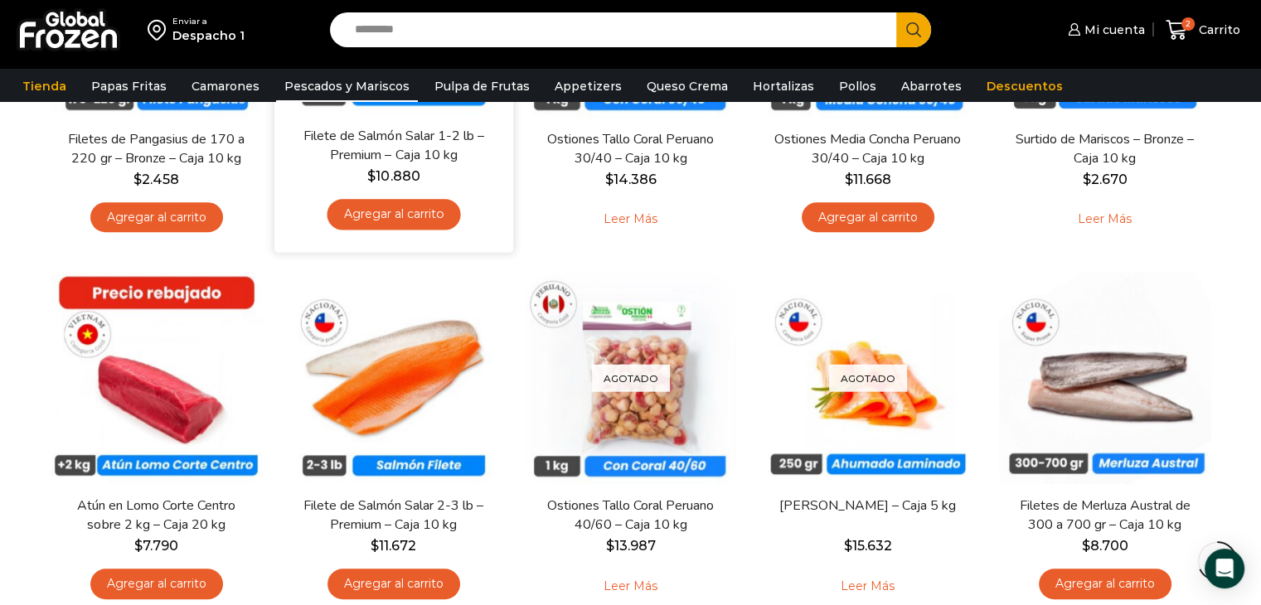
scroll to position [1326, 0]
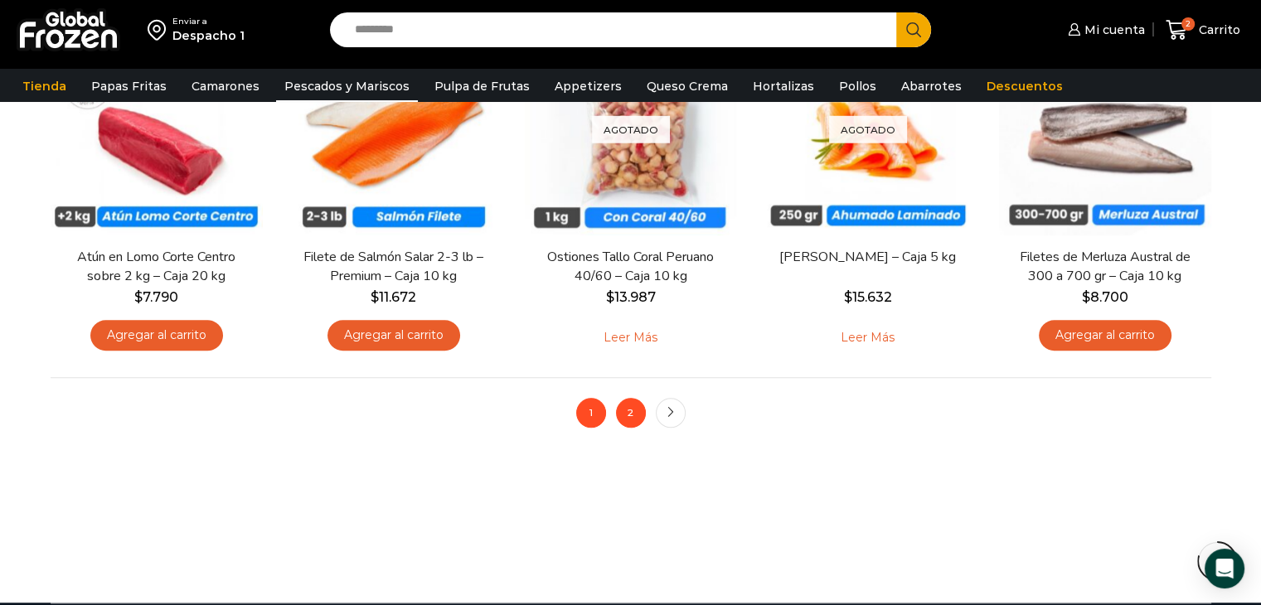
click at [634, 420] on link "2" at bounding box center [631, 413] width 30 height 30
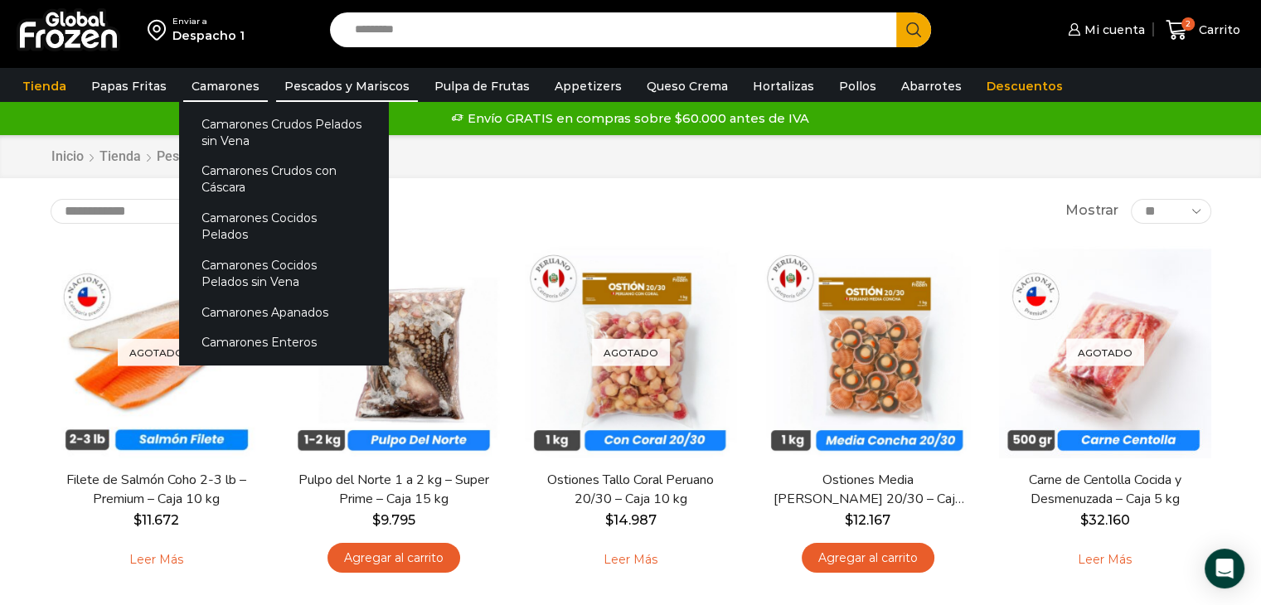
click at [232, 87] on link "Camarones" at bounding box center [225, 85] width 85 height 31
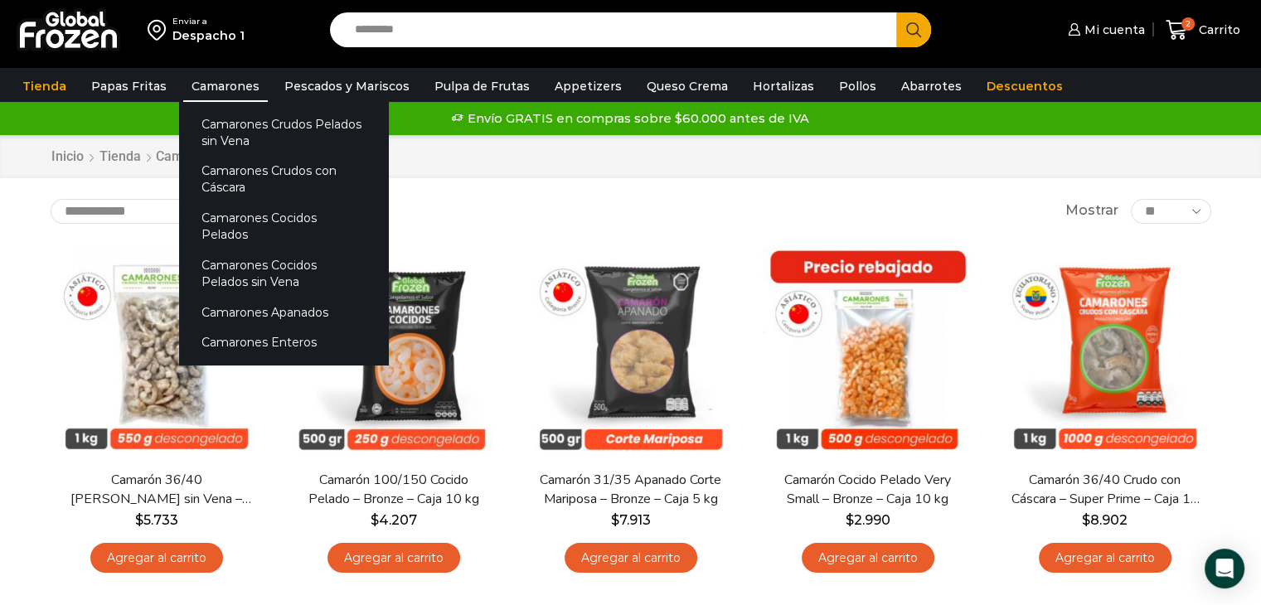
click at [235, 89] on link "Camarones" at bounding box center [225, 85] width 85 height 31
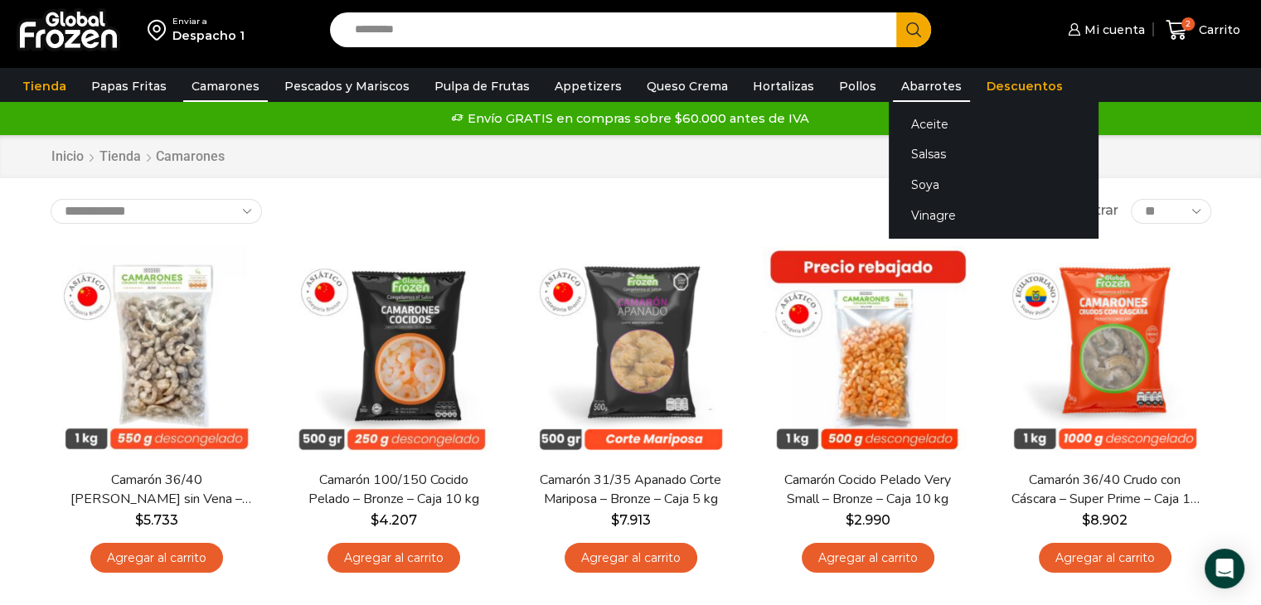
click at [893, 88] on link "Abarrotes" at bounding box center [931, 85] width 77 height 31
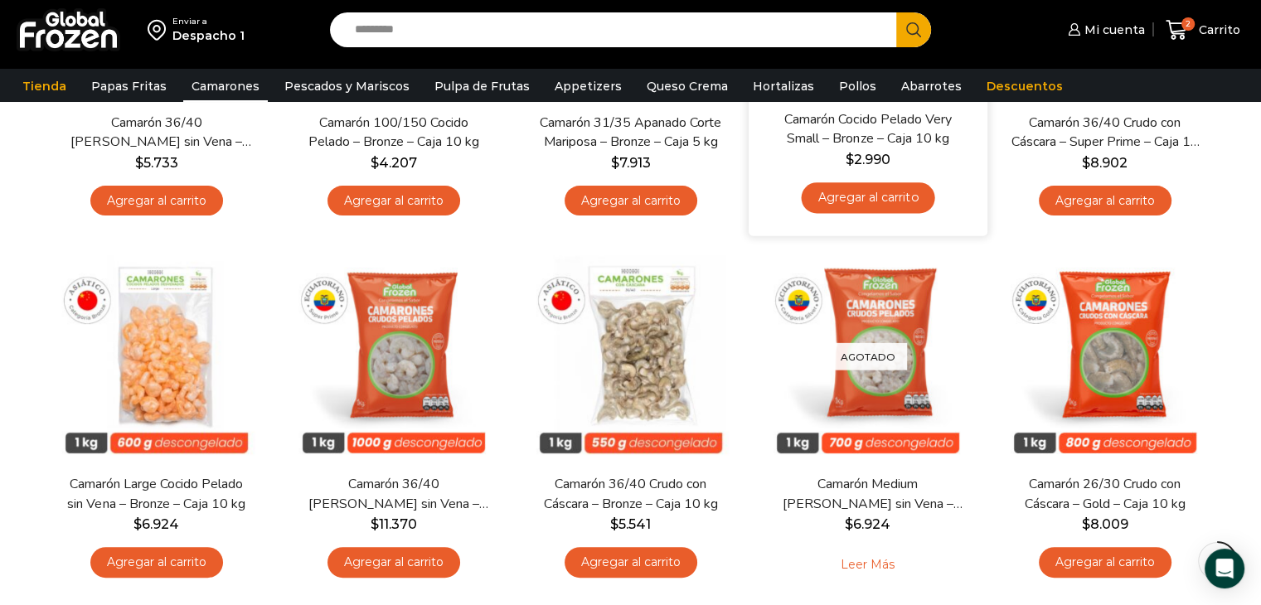
scroll to position [249, 0]
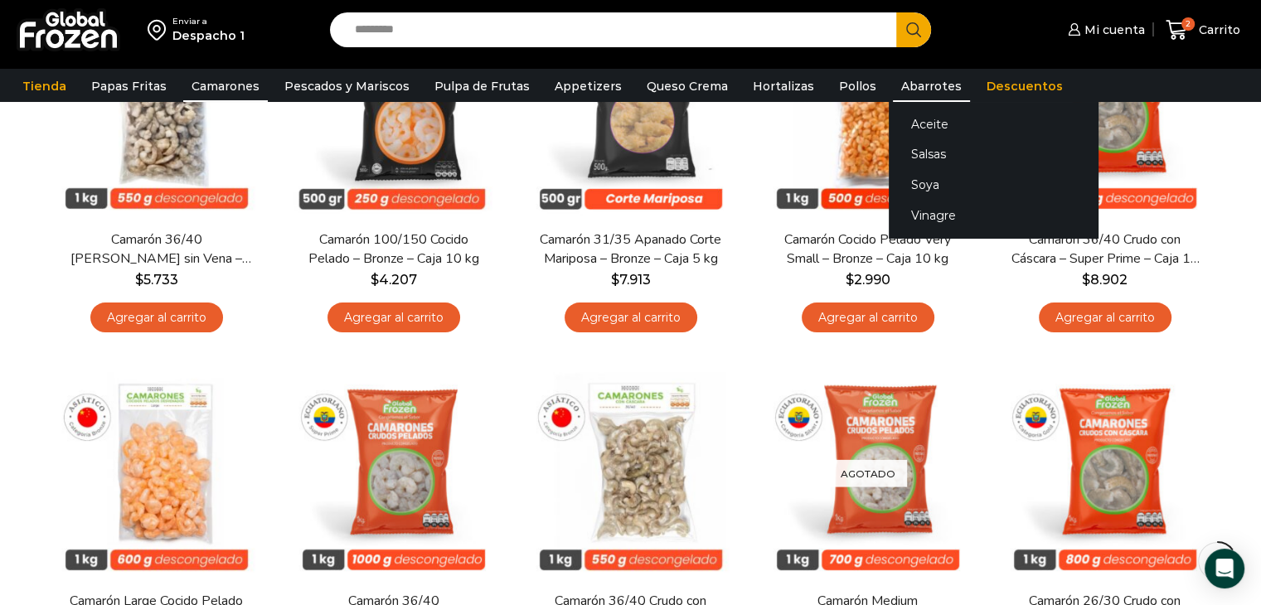
click at [915, 90] on link "Abarrotes" at bounding box center [931, 85] width 77 height 31
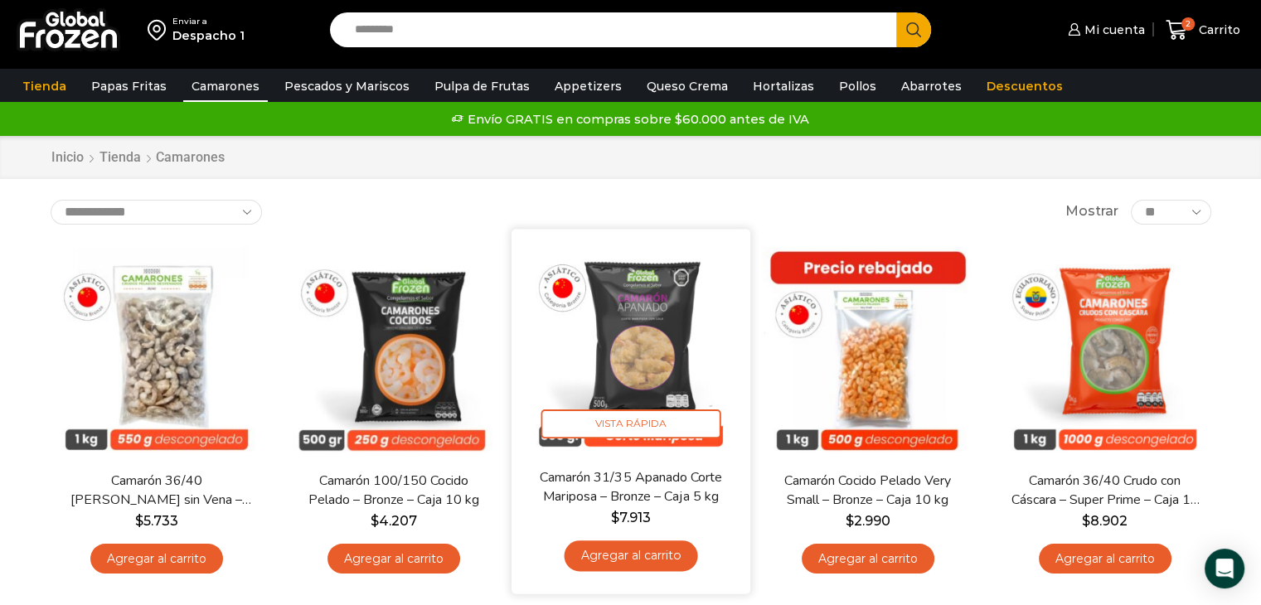
scroll to position [0, 0]
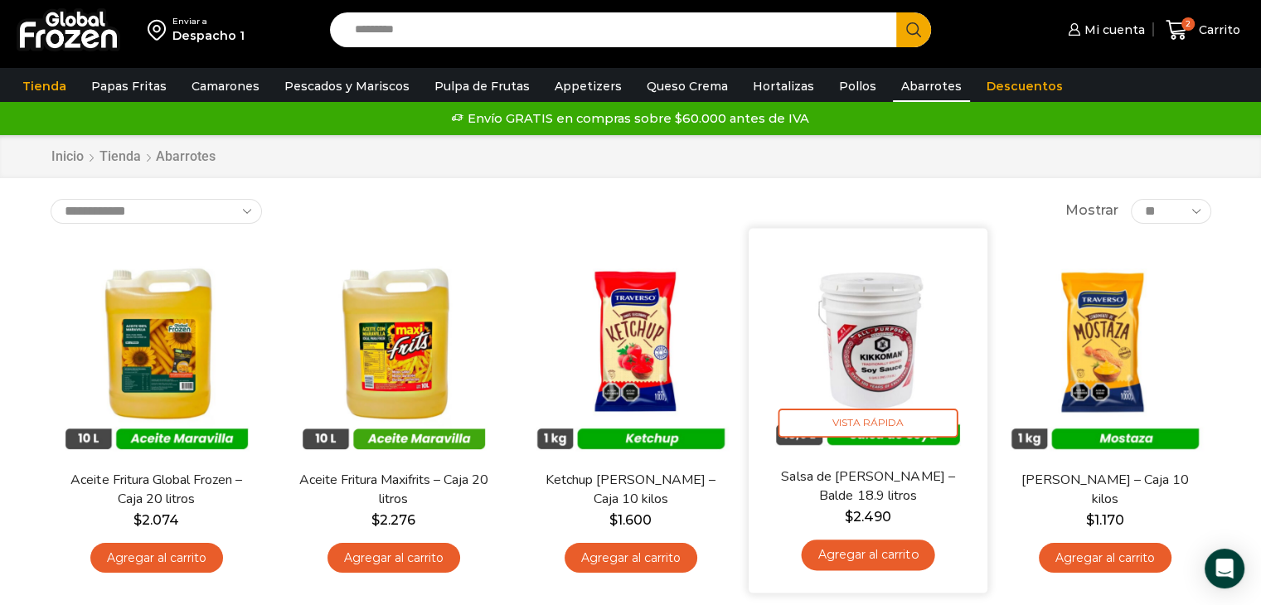
click at [883, 560] on link "Agregar al carrito" at bounding box center [867, 555] width 133 height 31
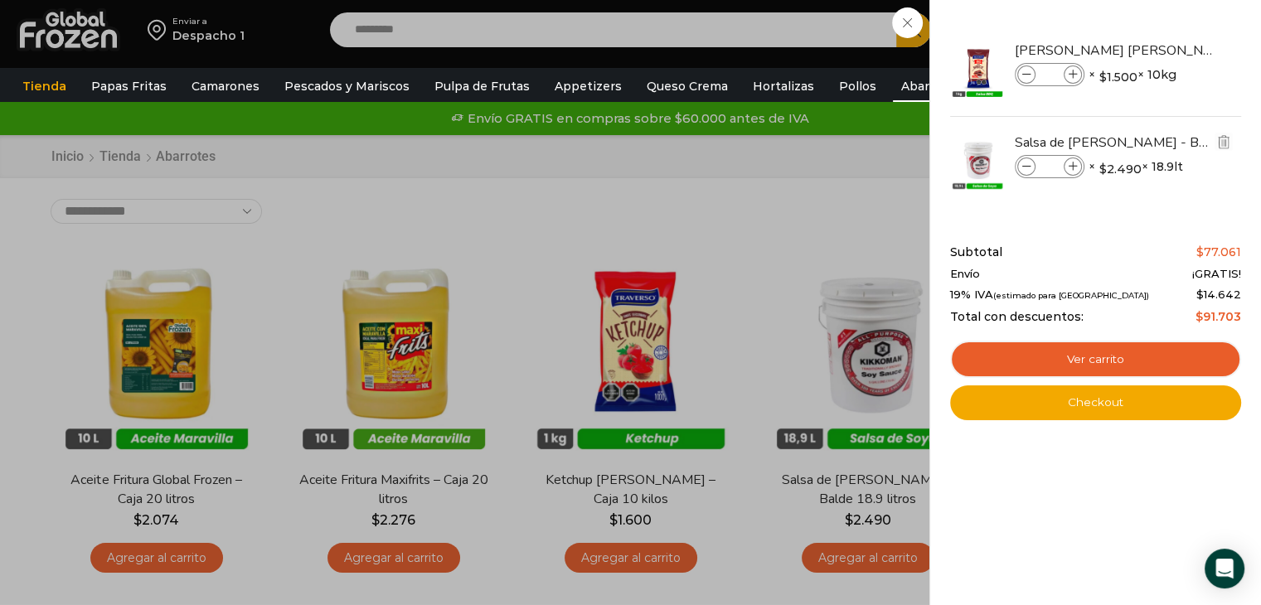
click at [1069, 163] on icon at bounding box center [1072, 166] width 9 height 9
type input "*"
click at [1161, 28] on div "4 Carrito 4 4 Shopping Cart *" at bounding box center [1202, 30] width 83 height 39
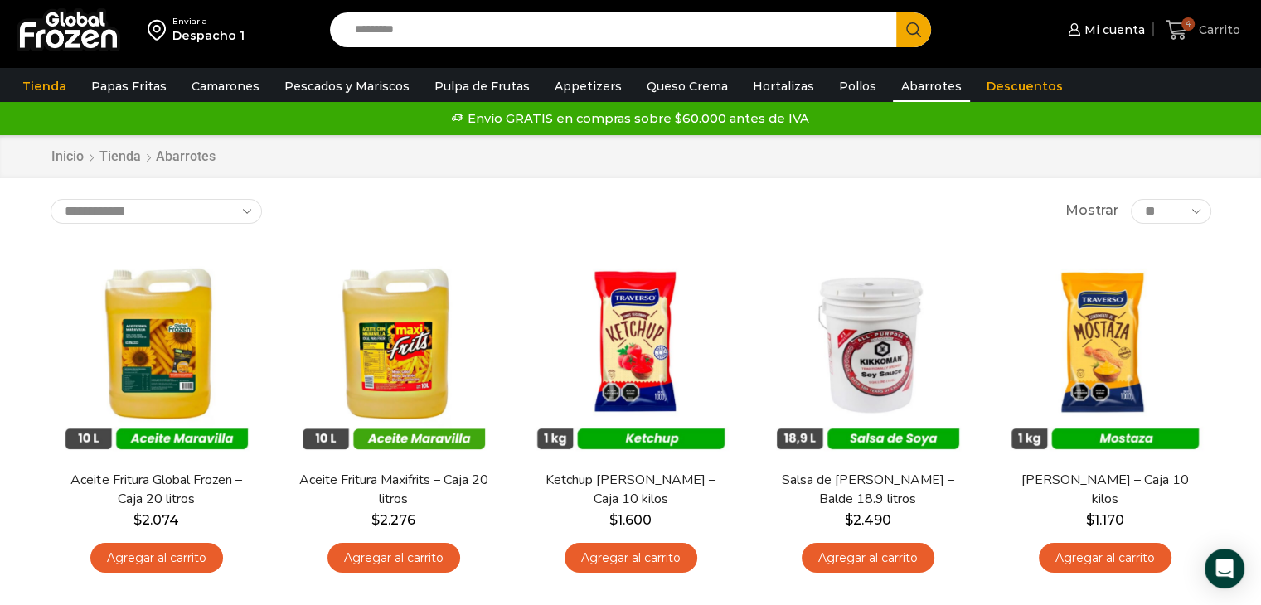
click at [1184, 27] on span "4" at bounding box center [1187, 23] width 13 height 13
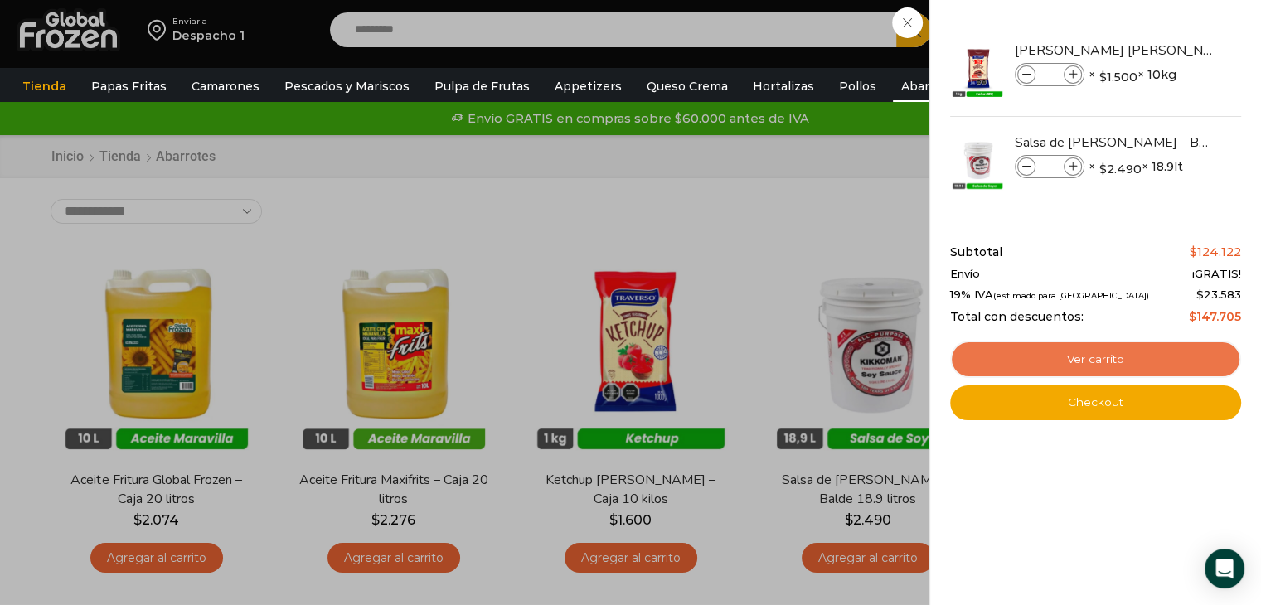
click at [1109, 366] on link "Ver carrito" at bounding box center [1095, 360] width 291 height 38
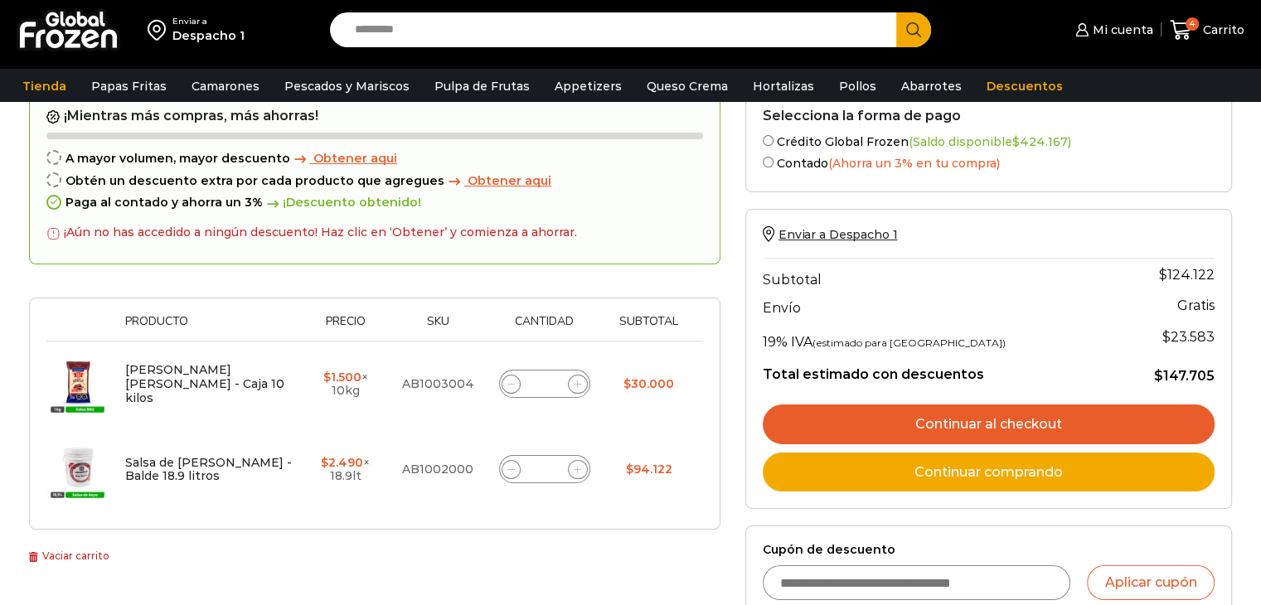
scroll to position [249, 0]
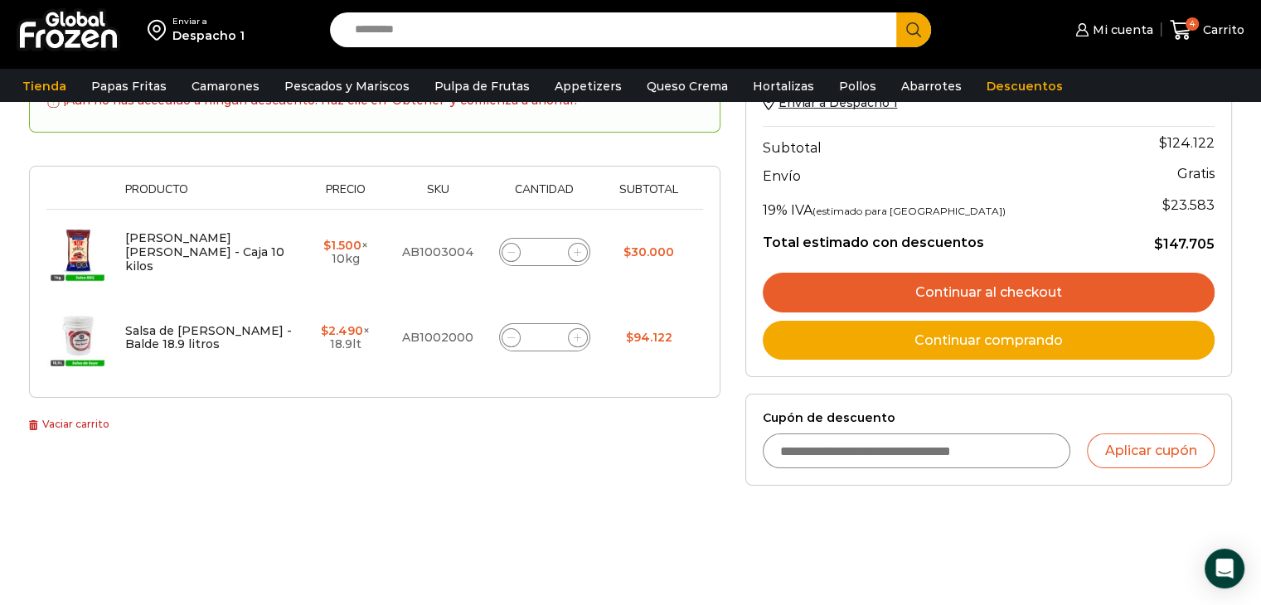
click at [915, 293] on link "Continuar al checkout" at bounding box center [989, 293] width 452 height 40
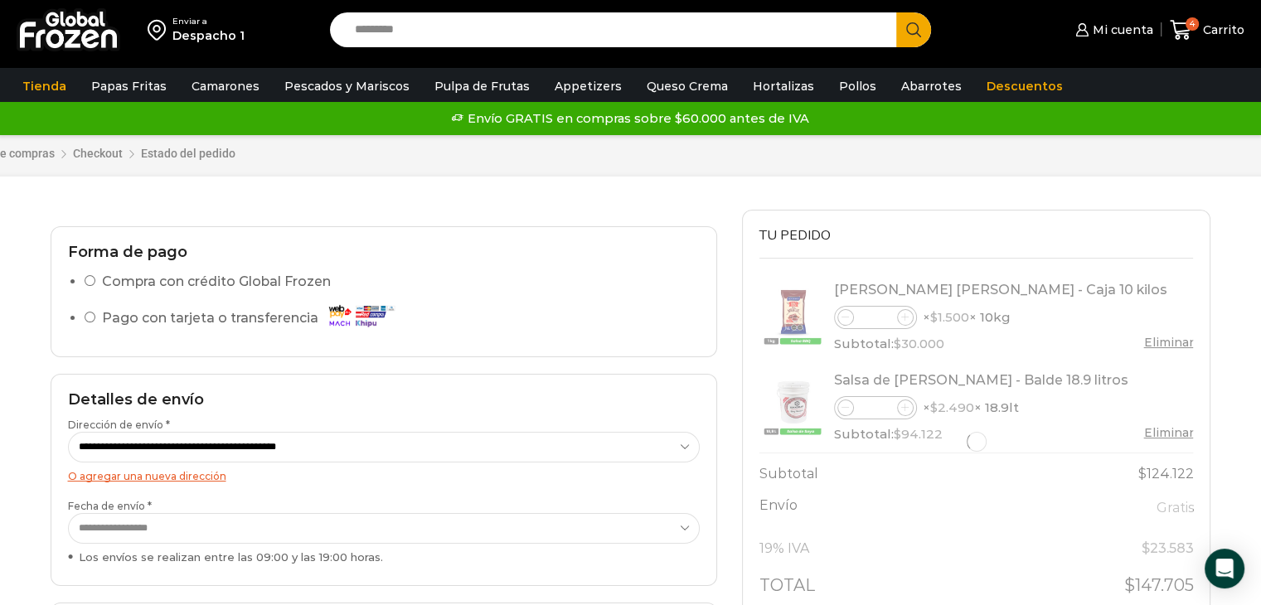
select select "*"
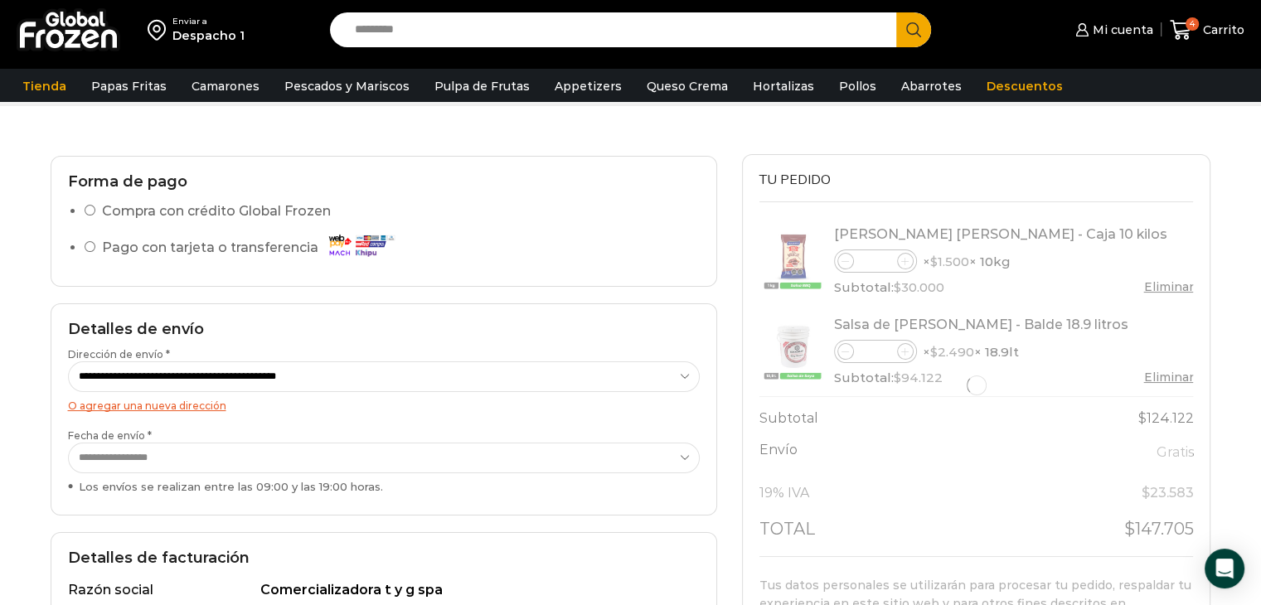
scroll to position [332, 0]
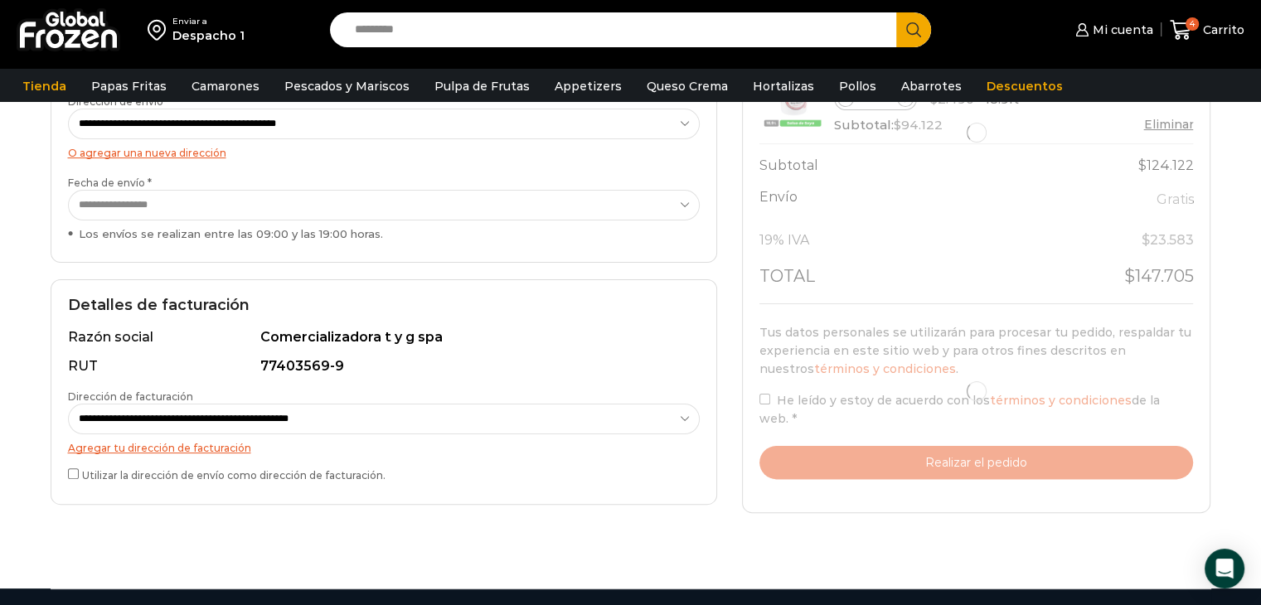
click at [68, 466] on label "Utilizar la dirección de envío como dirección de facturación." at bounding box center [384, 473] width 632 height 17
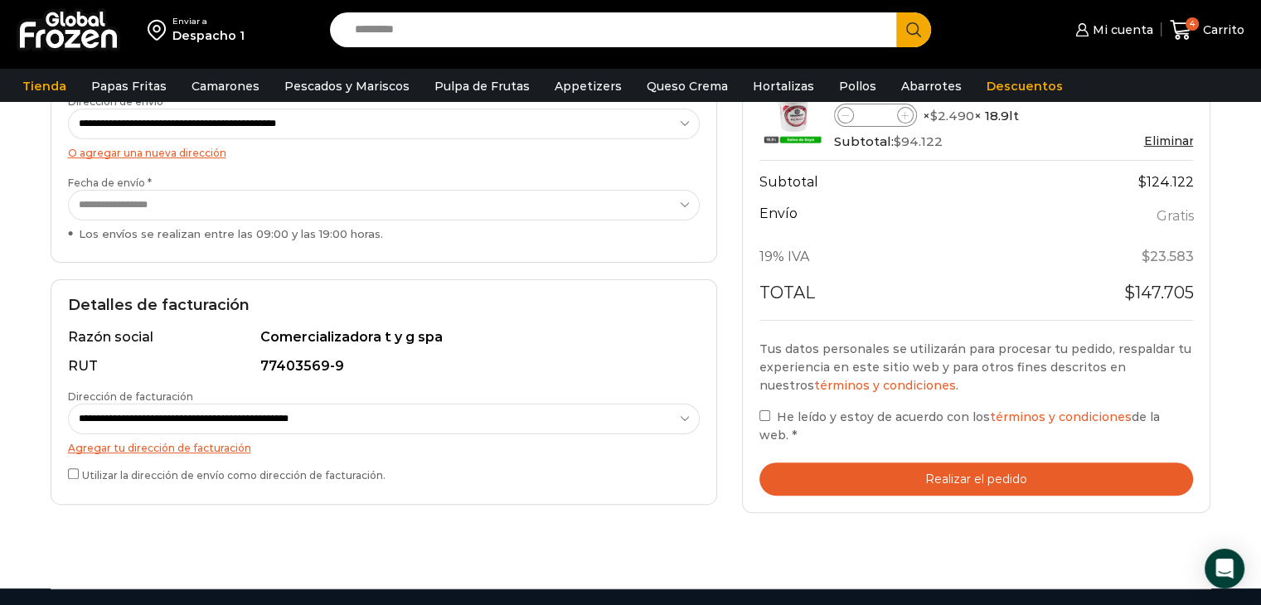
click at [683, 415] on select "**********" at bounding box center [384, 419] width 632 height 31
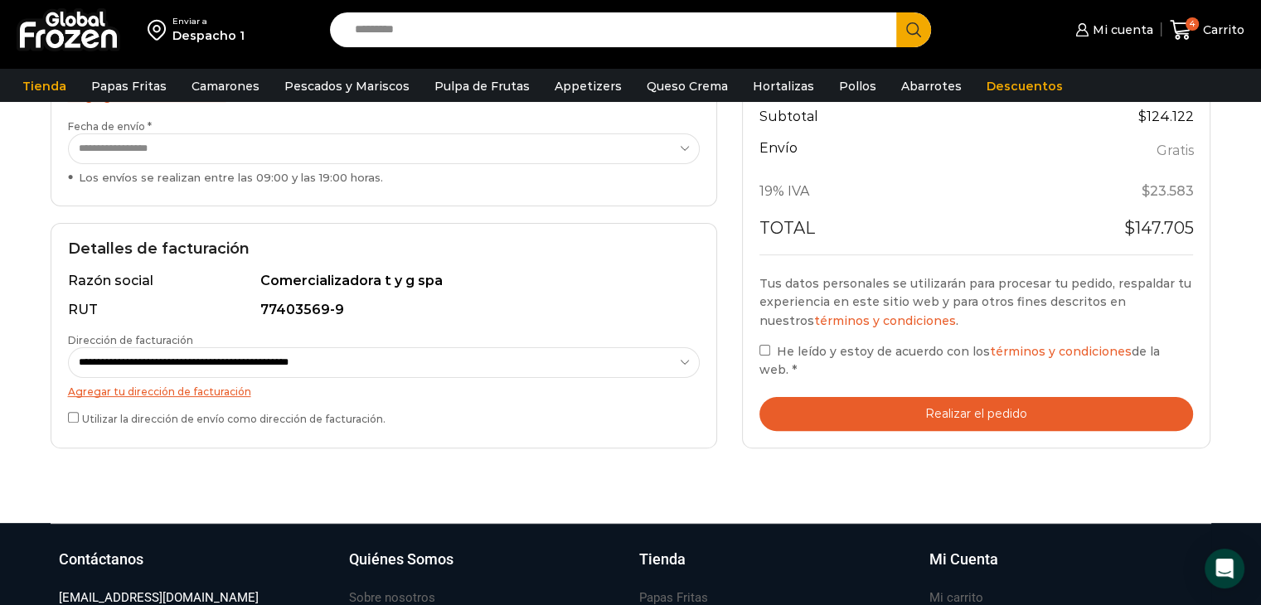
scroll to position [414, 0]
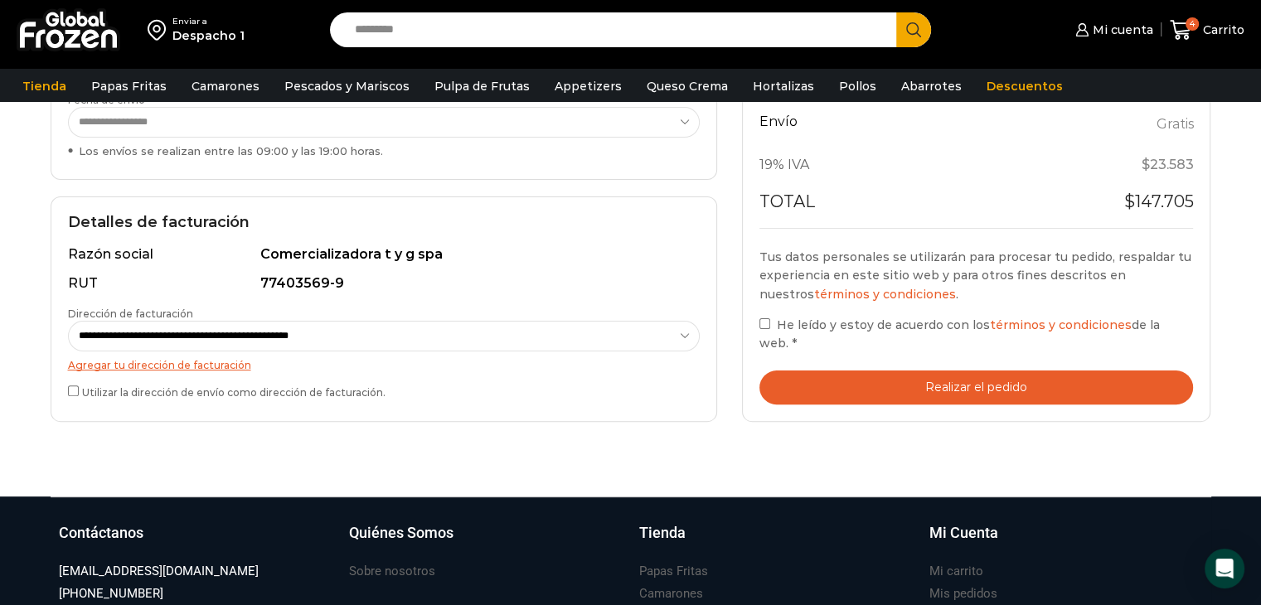
click at [663, 334] on select "**********" at bounding box center [384, 336] width 632 height 31
select select "*"
click at [68, 321] on select "**********" at bounding box center [384, 336] width 632 height 31
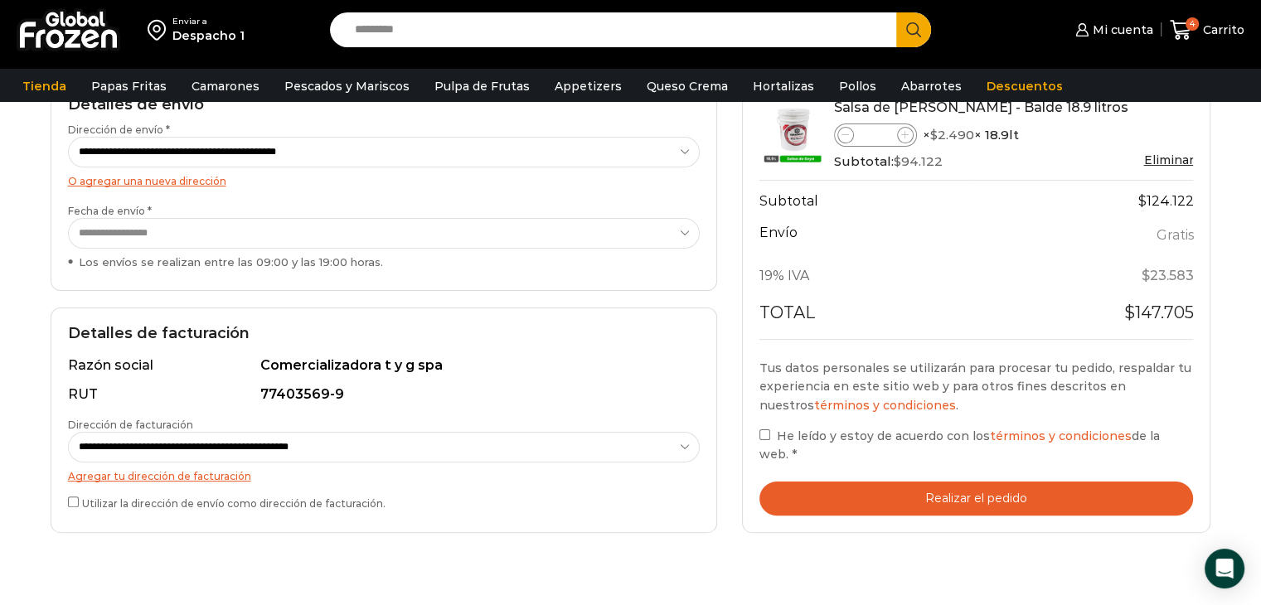
scroll to position [332, 0]
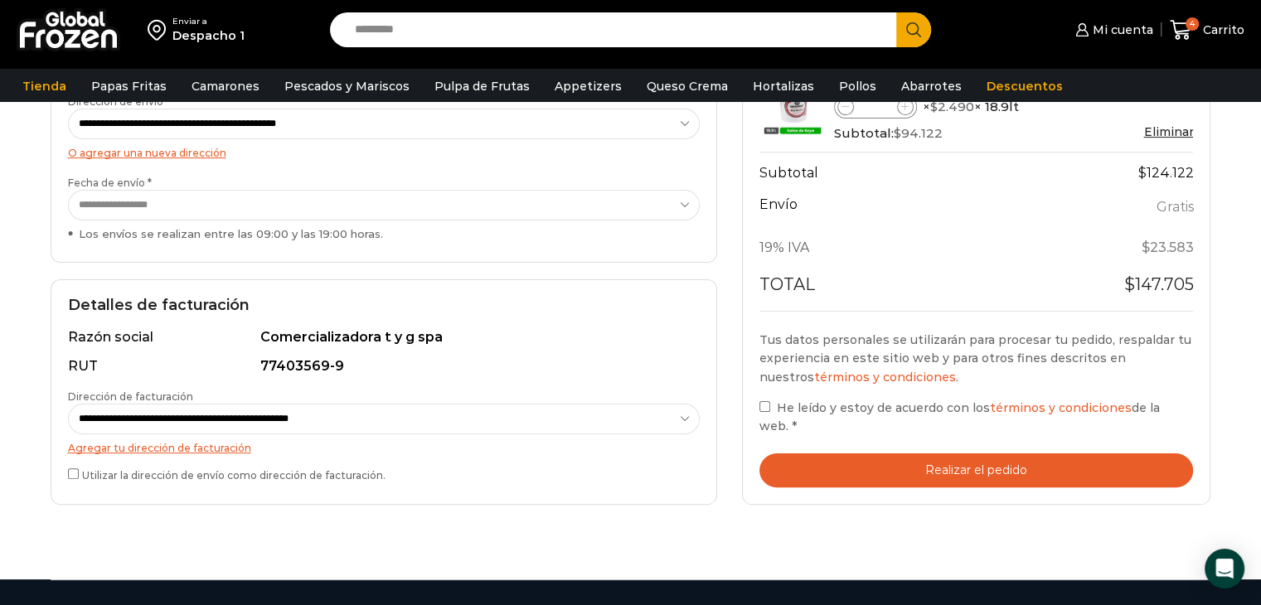
click at [868, 477] on button "Realizar el pedido" at bounding box center [976, 470] width 434 height 34
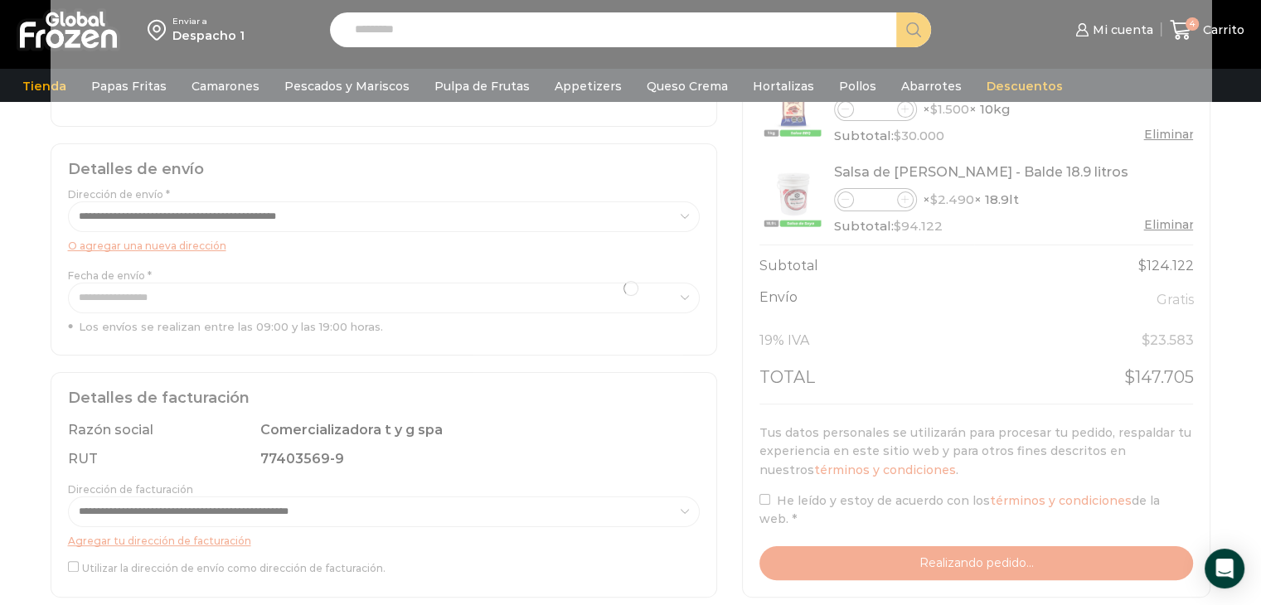
scroll to position [83, 0]
